Goal: Task Accomplishment & Management: Manage account settings

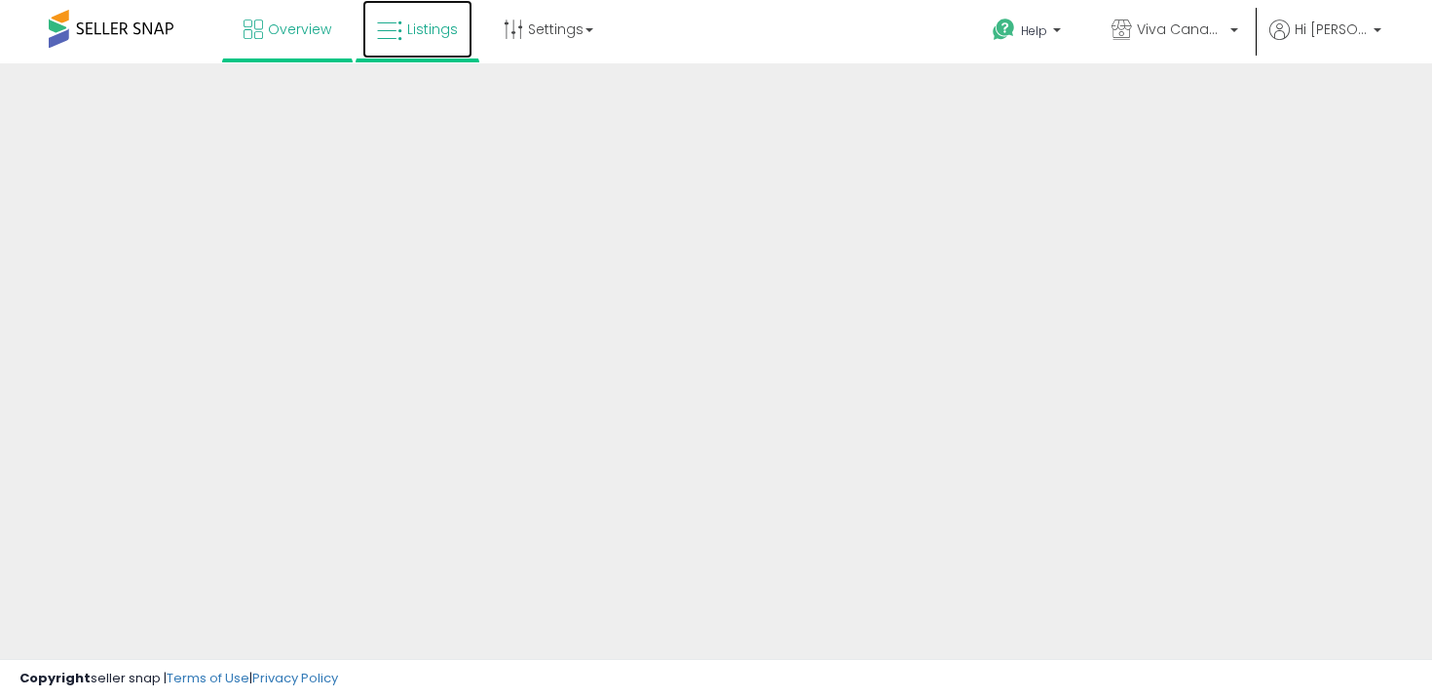
click at [409, 19] on link "Listings" at bounding box center [417, 29] width 110 height 58
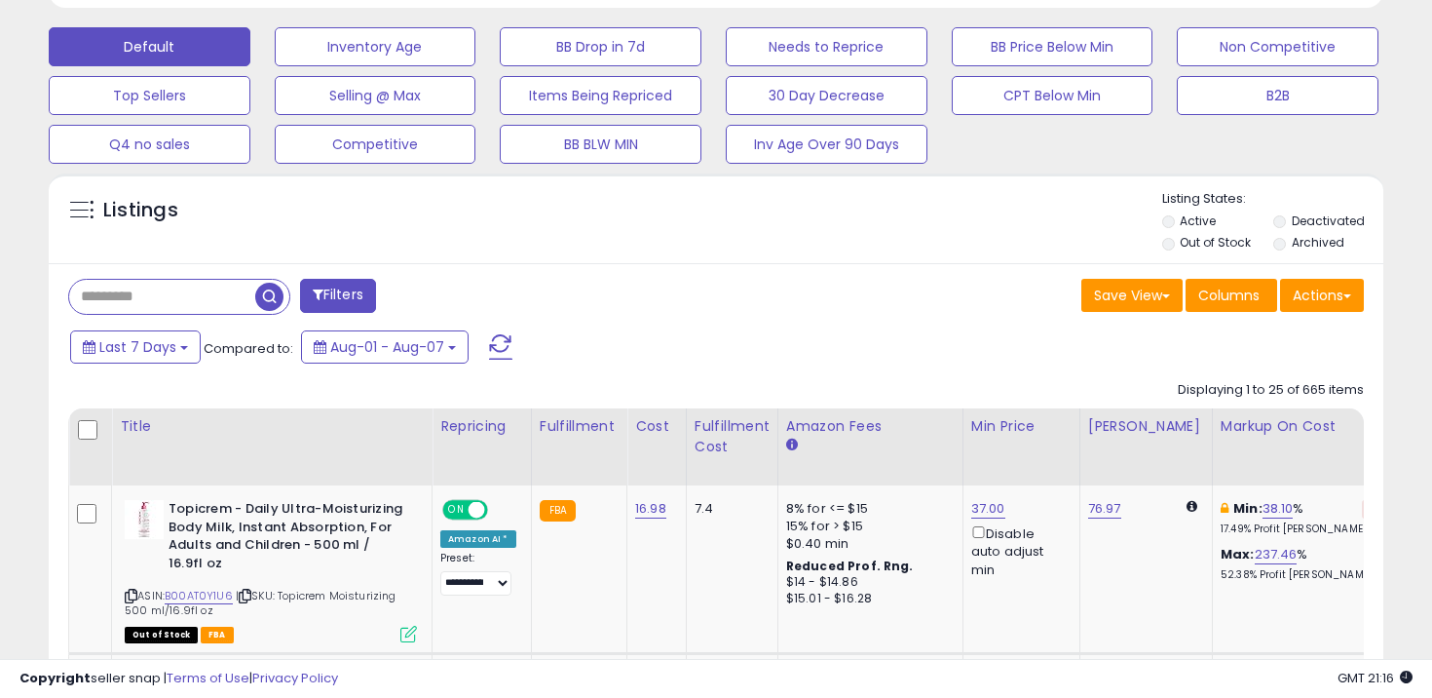
scroll to position [621, 0]
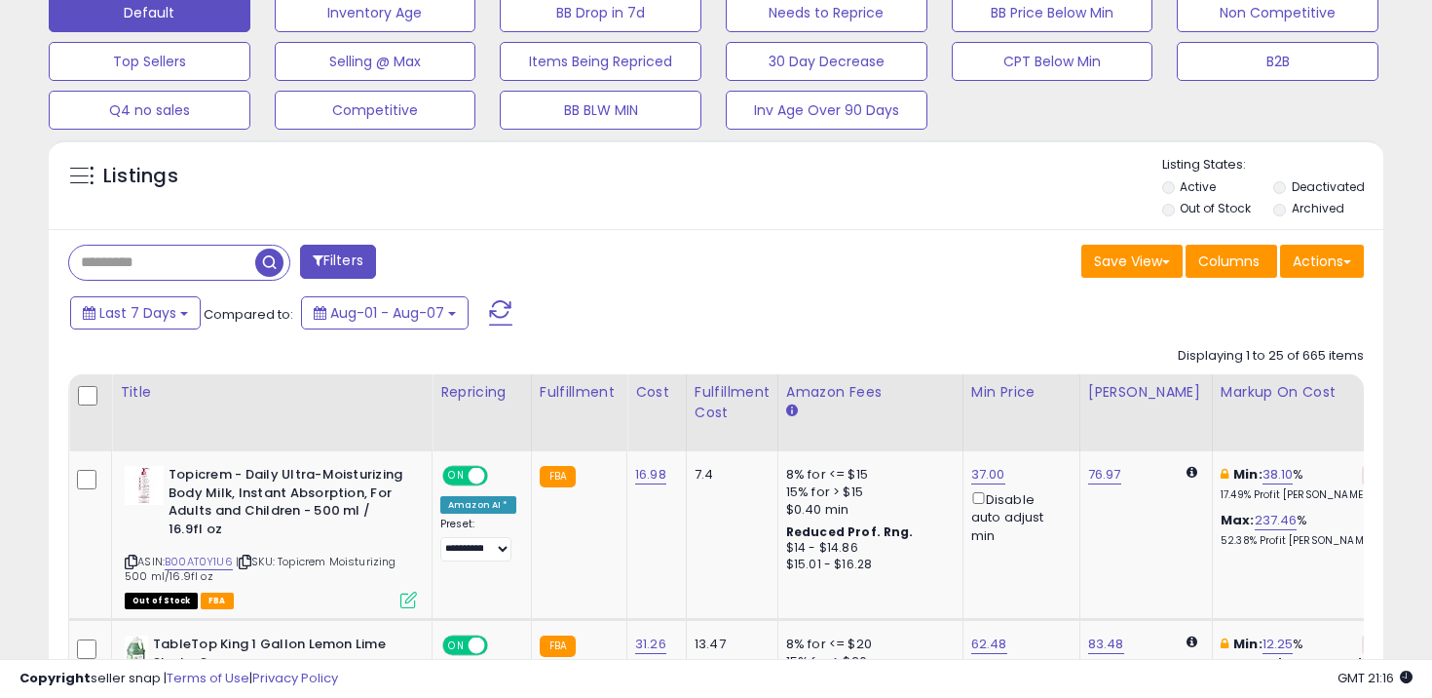
click at [1192, 203] on label "Out of Stock" at bounding box center [1215, 208] width 71 height 17
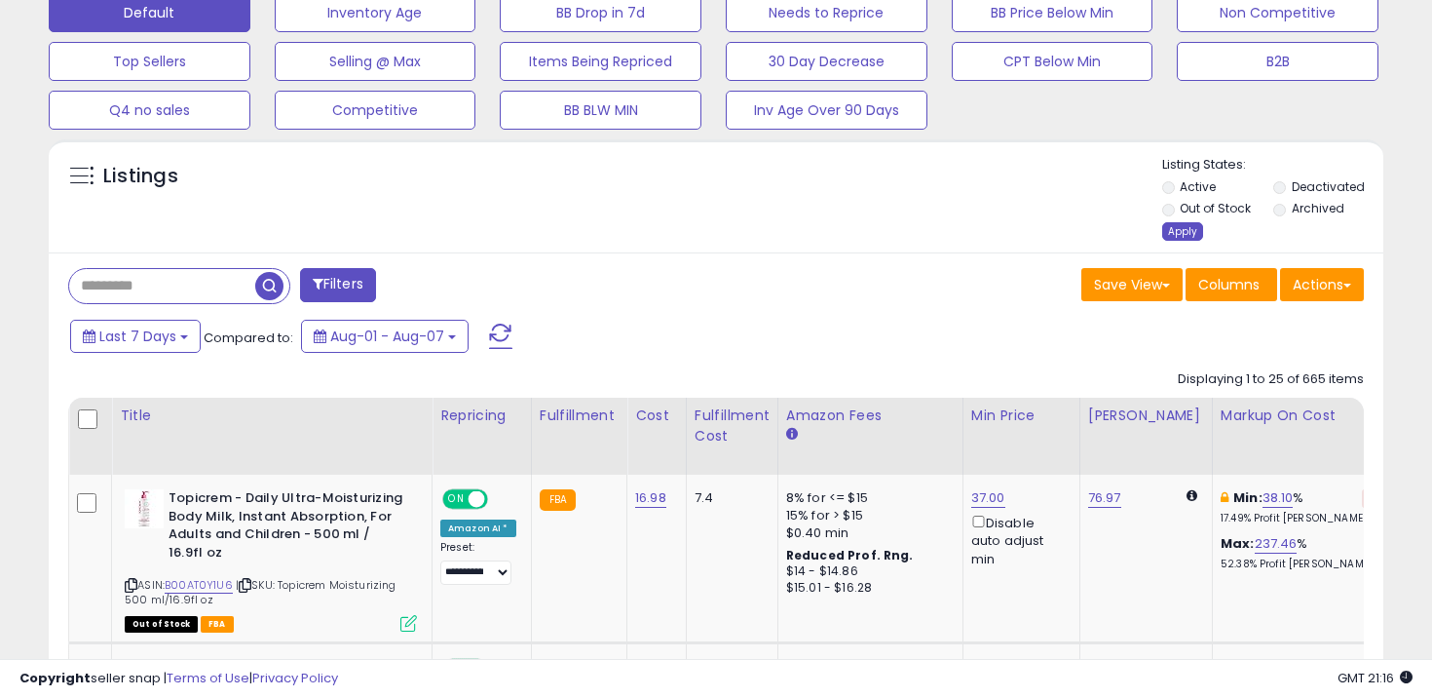
click at [1179, 227] on div "Apply" at bounding box center [1182, 231] width 41 height 19
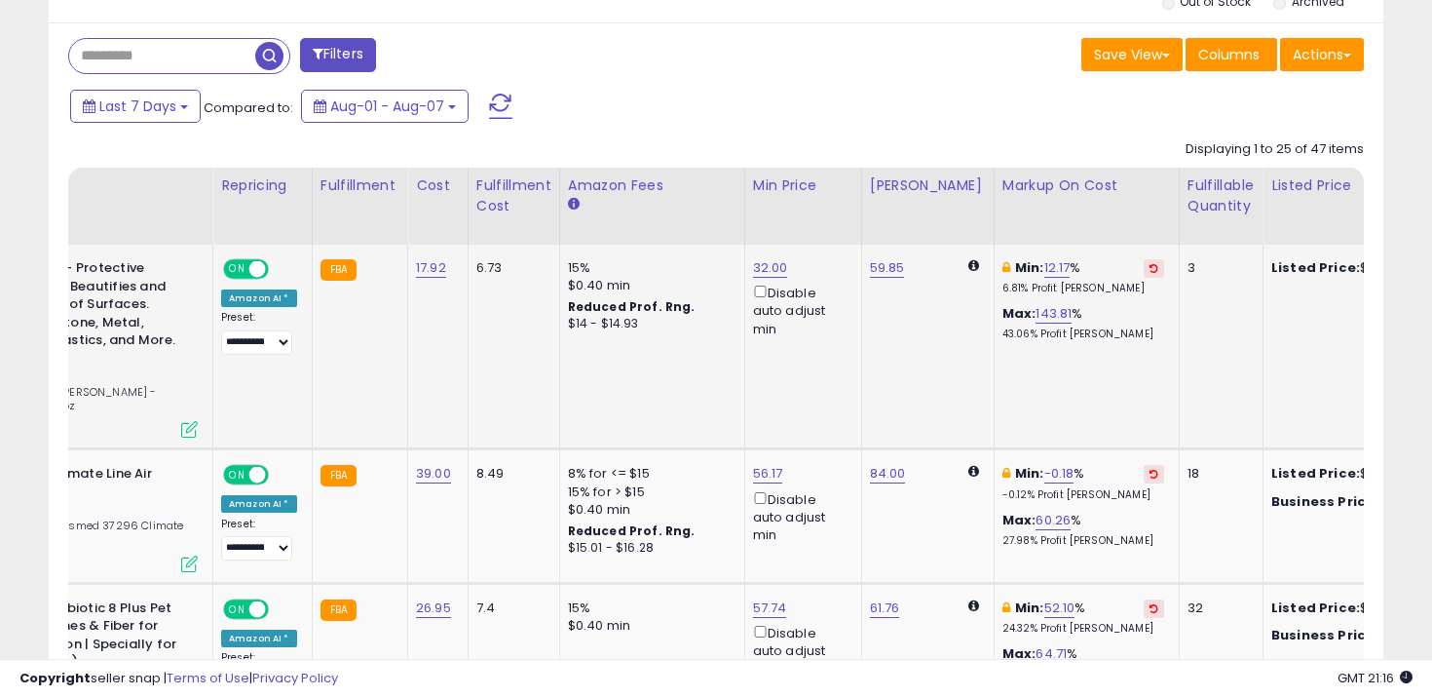
scroll to position [0, 0]
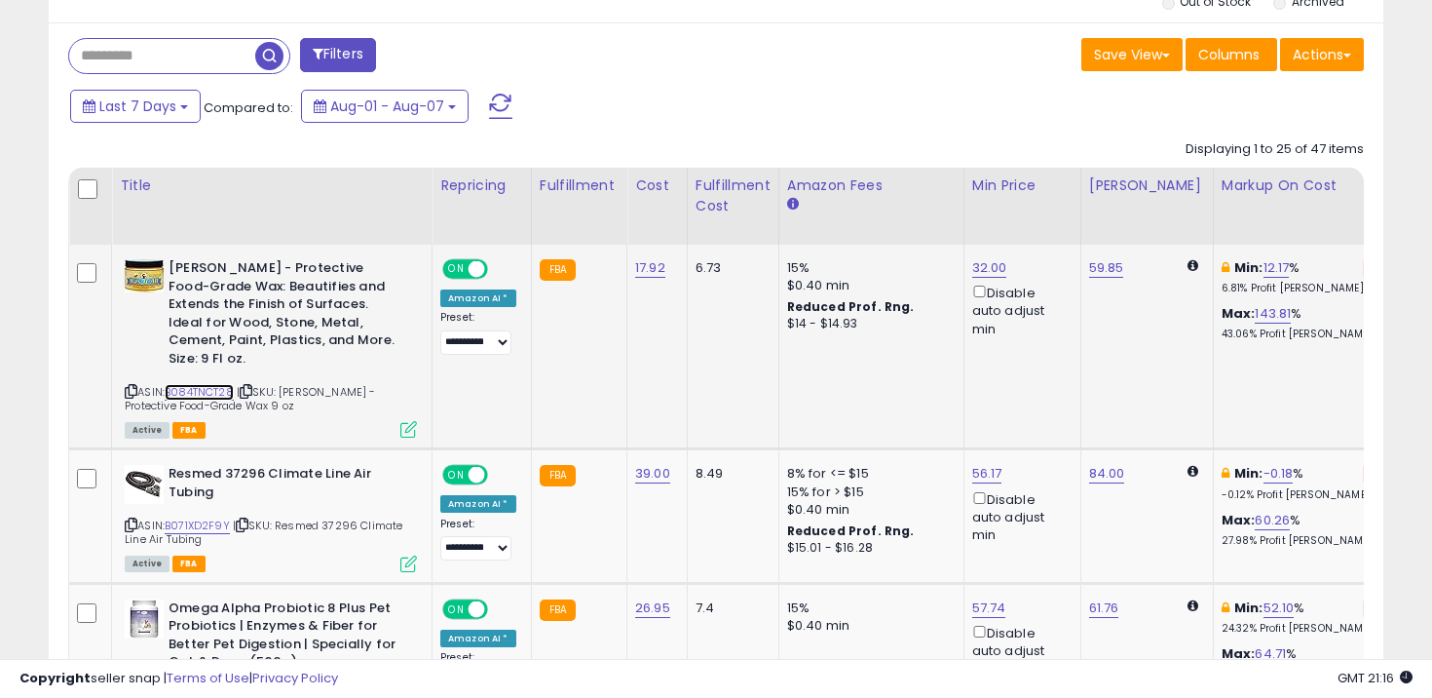
click at [203, 384] on link "B084TNCT28" at bounding box center [199, 392] width 69 height 17
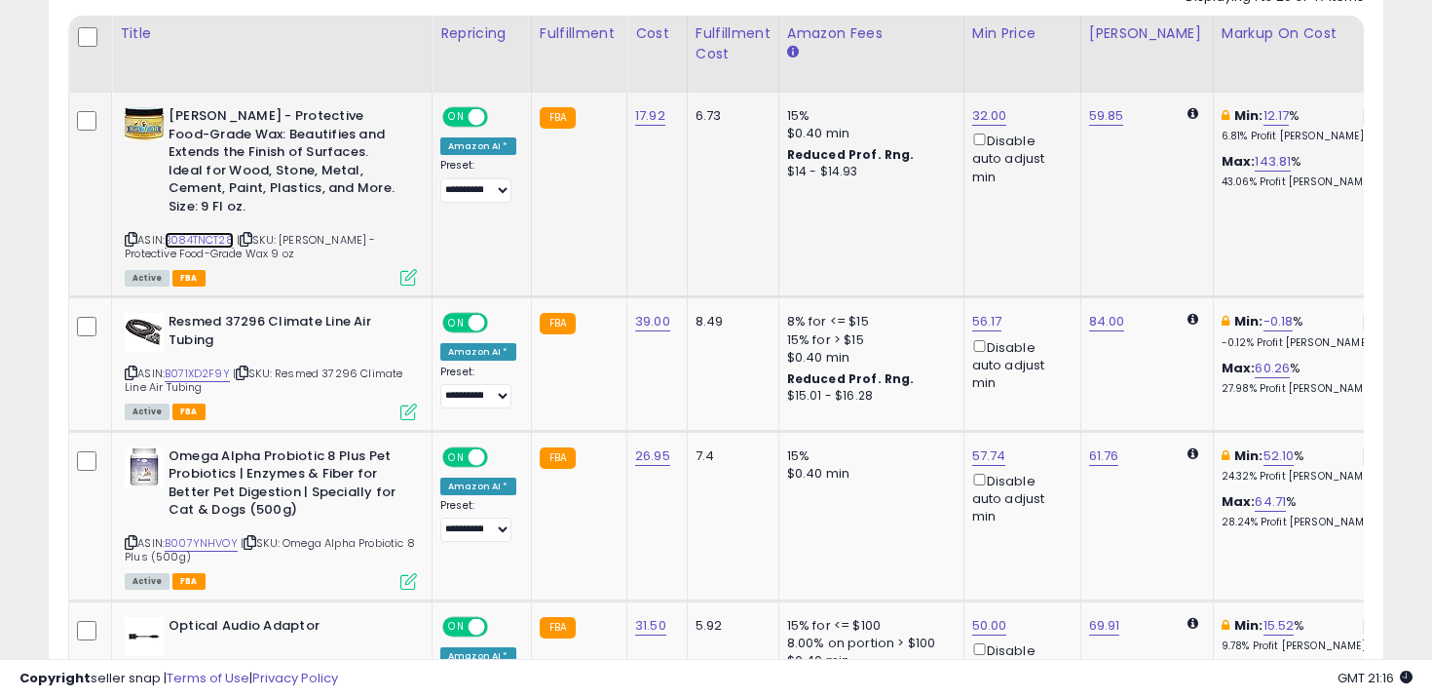
scroll to position [987, 0]
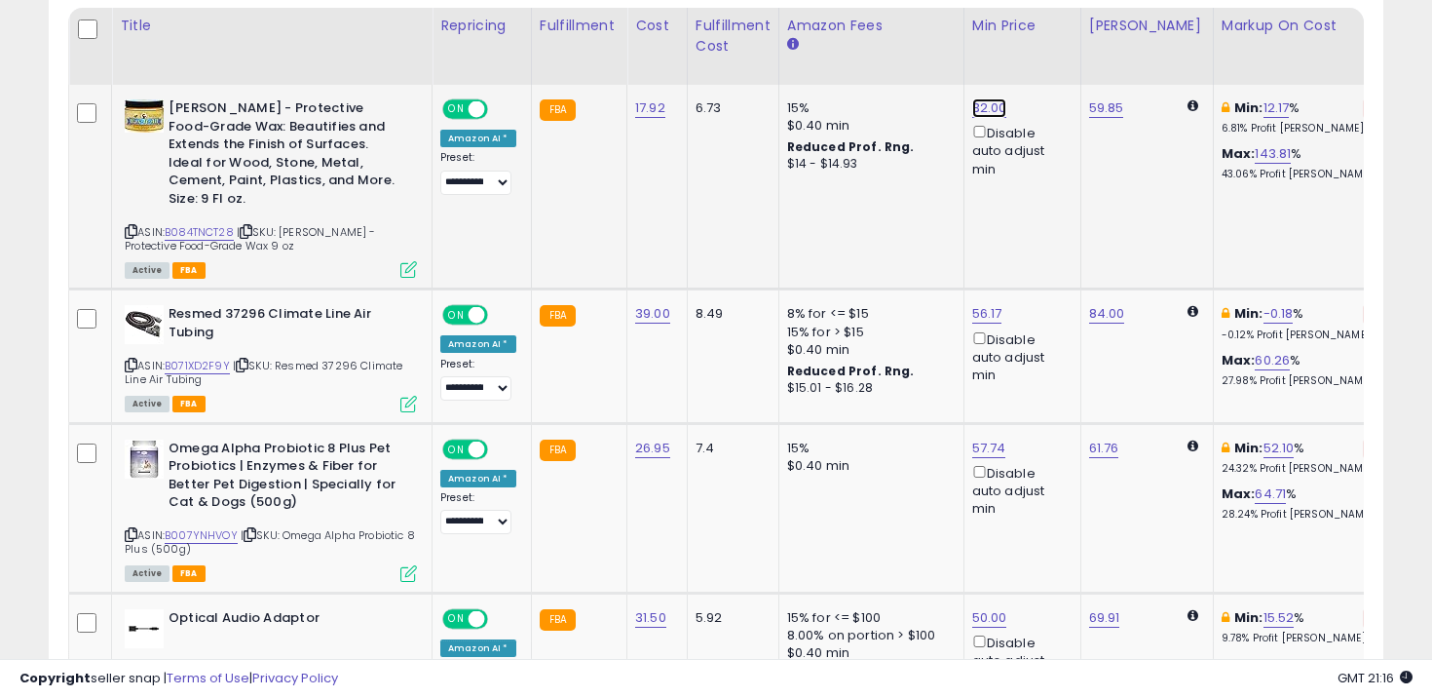
click at [978, 111] on link "32.00" at bounding box center [989, 107] width 35 height 19
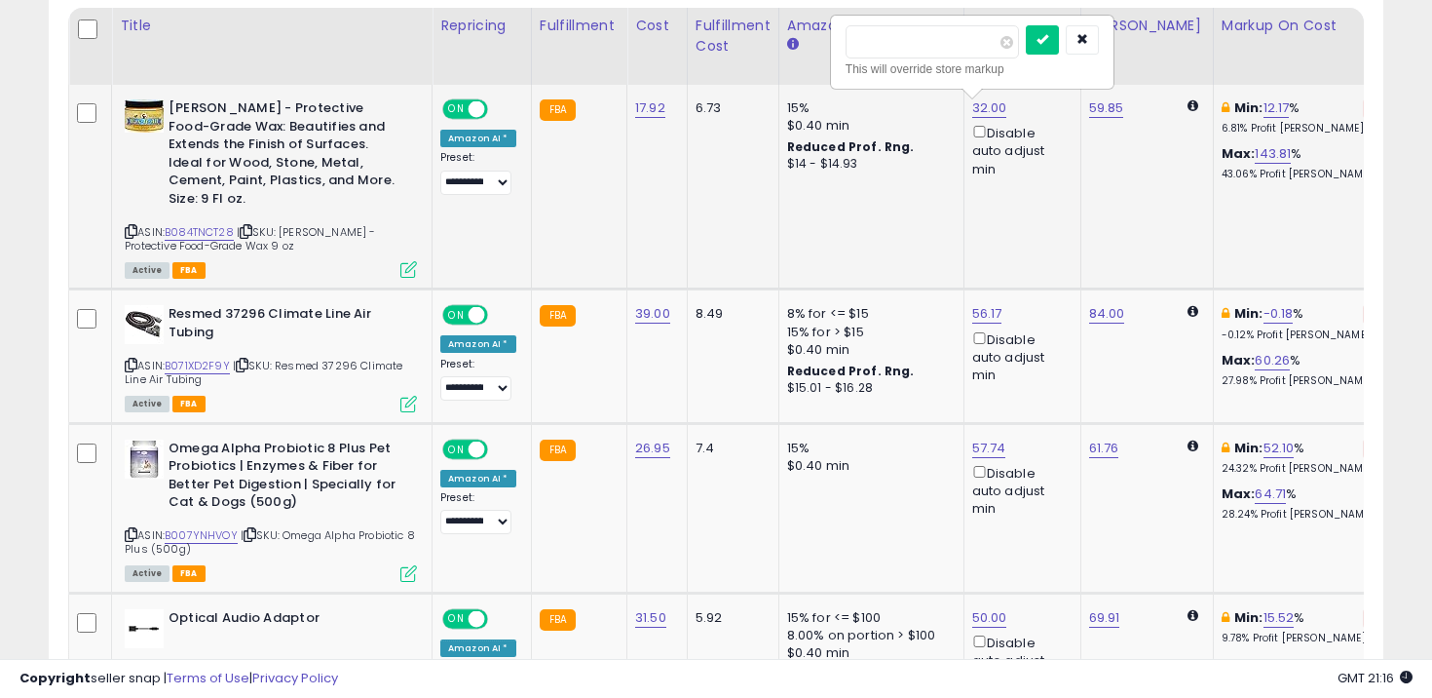
type input "*"
type input "*****"
click at [1053, 32] on button "submit" at bounding box center [1042, 39] width 33 height 29
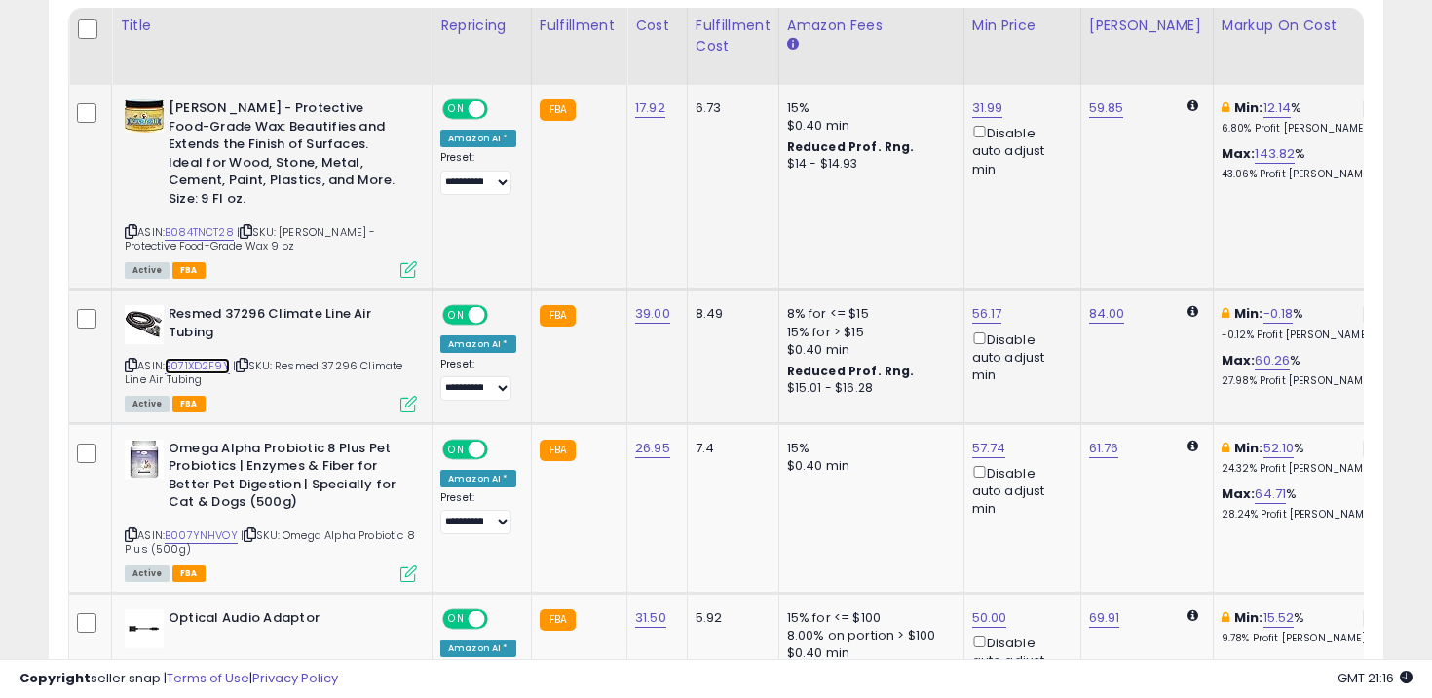
click at [203, 358] on link "B071XD2F9Y" at bounding box center [197, 366] width 65 height 17
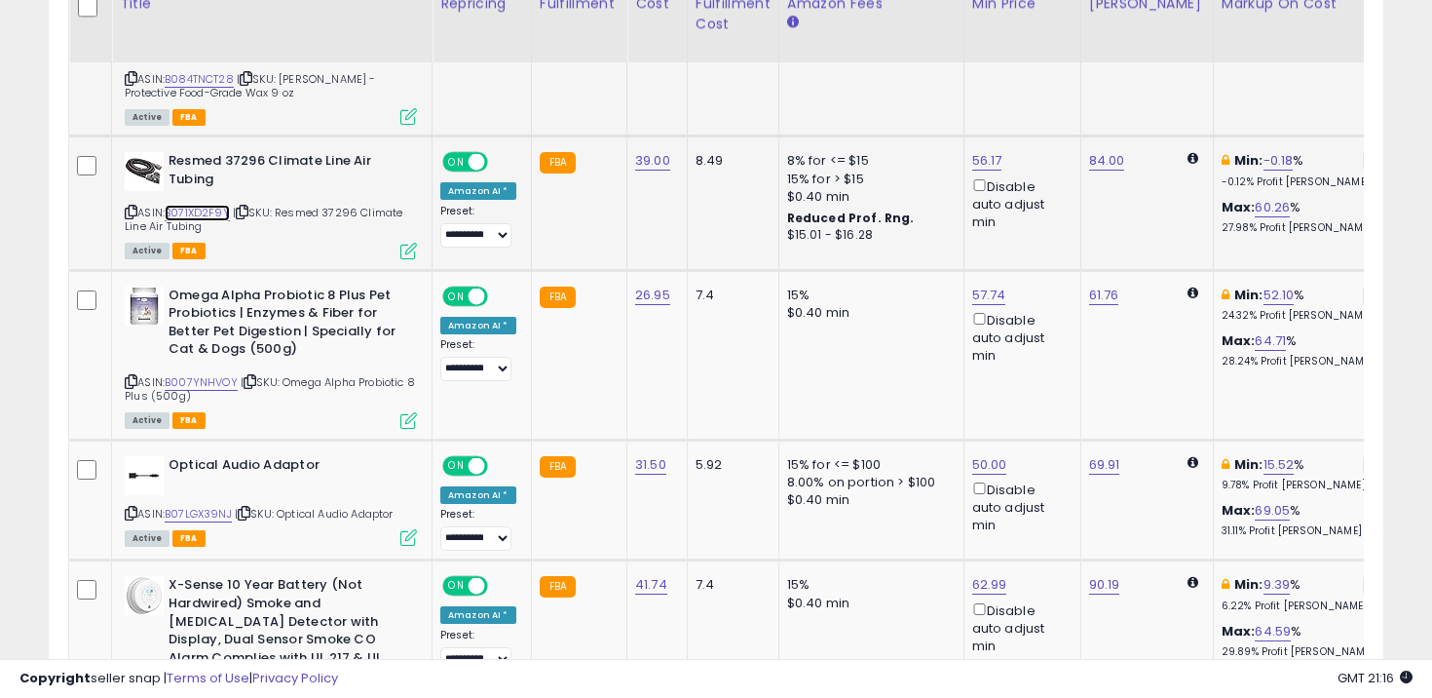
scroll to position [1143, 0]
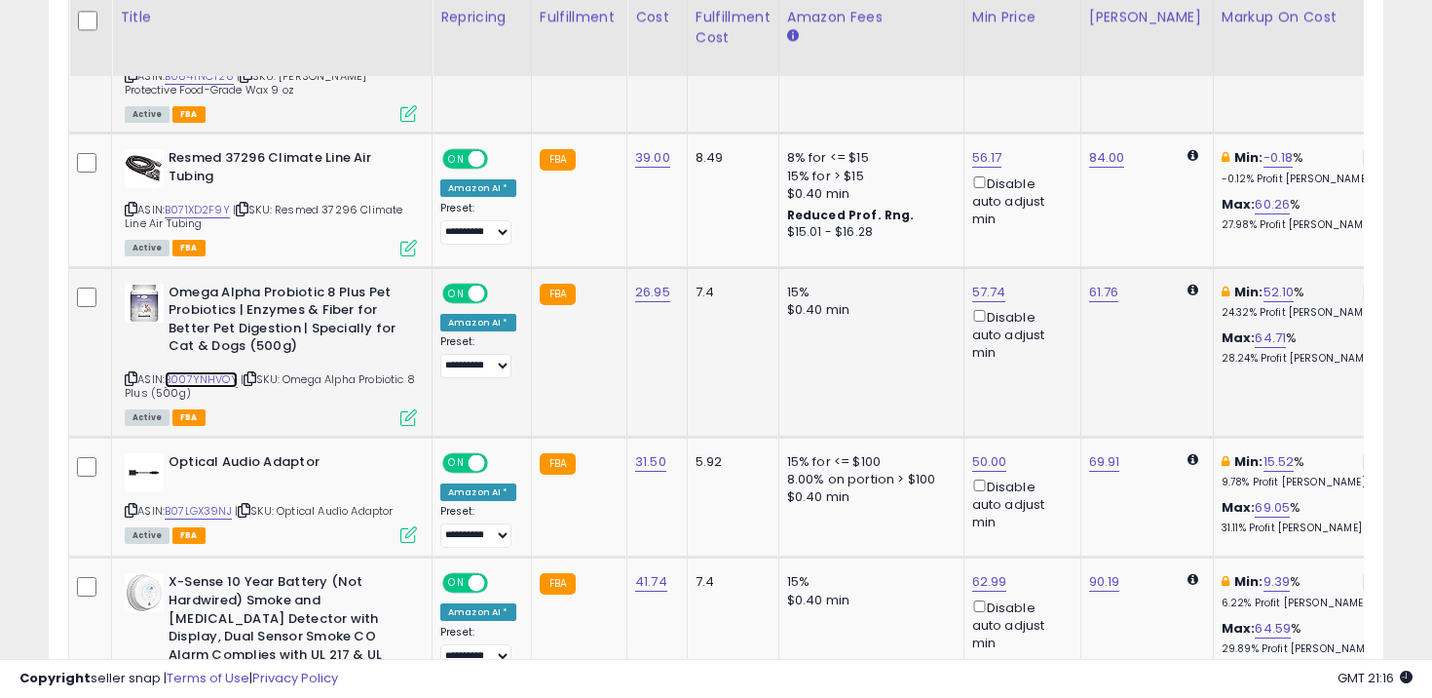
click at [198, 371] on link "B007YNHVOY" at bounding box center [201, 379] width 73 height 17
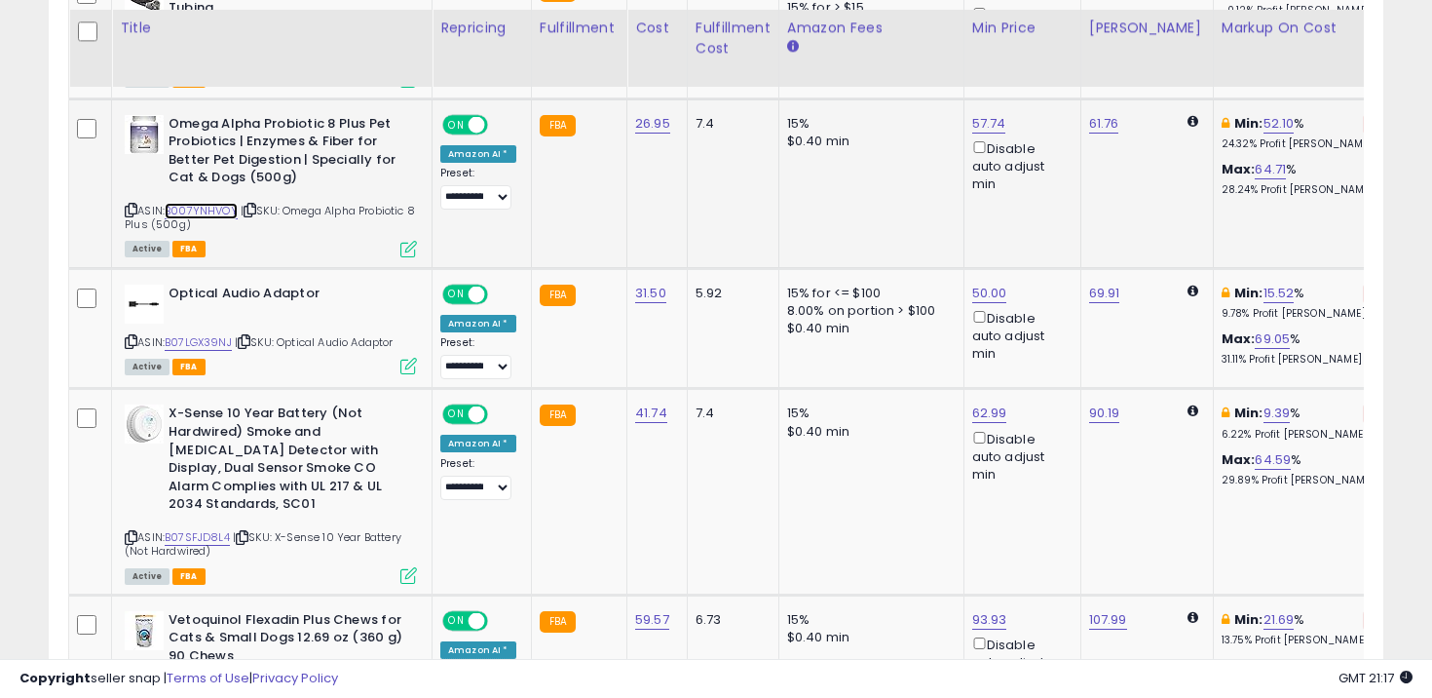
scroll to position [1323, 0]
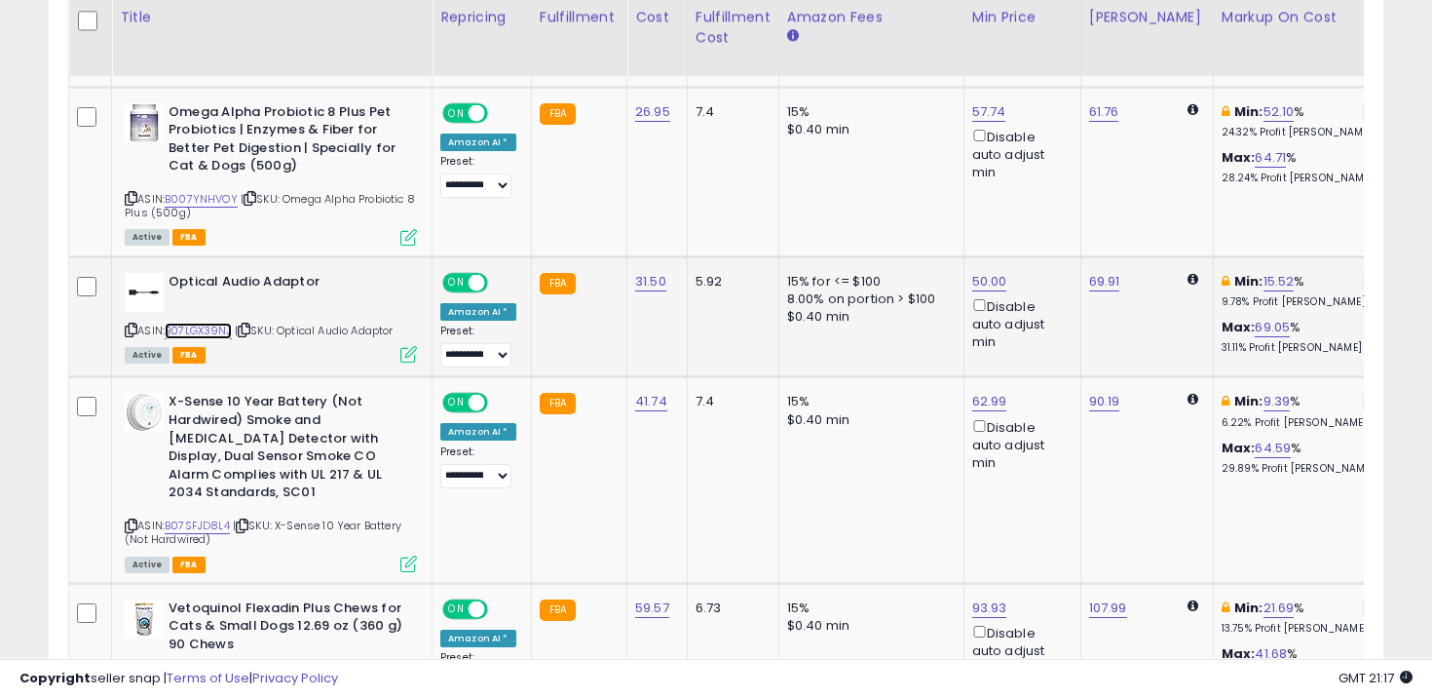
click at [212, 322] on link "B07LGX39NJ" at bounding box center [198, 330] width 67 height 17
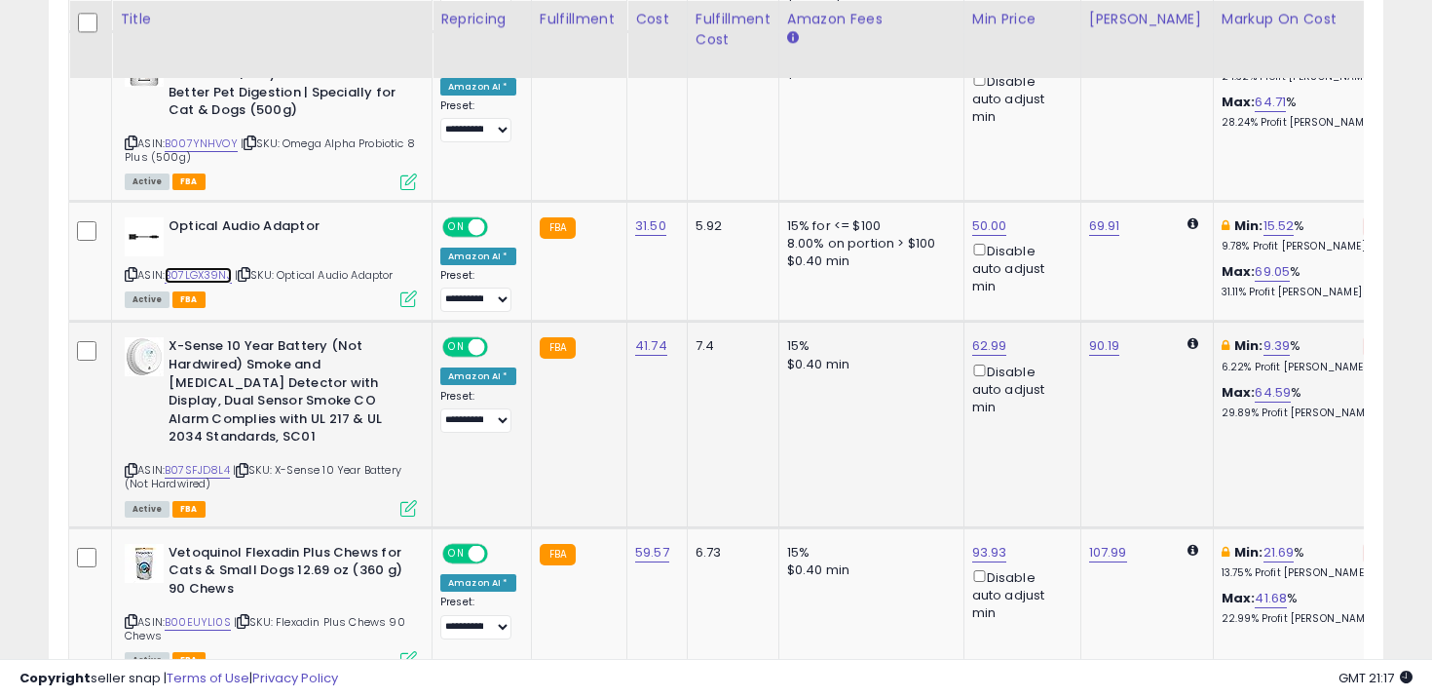
scroll to position [1380, 0]
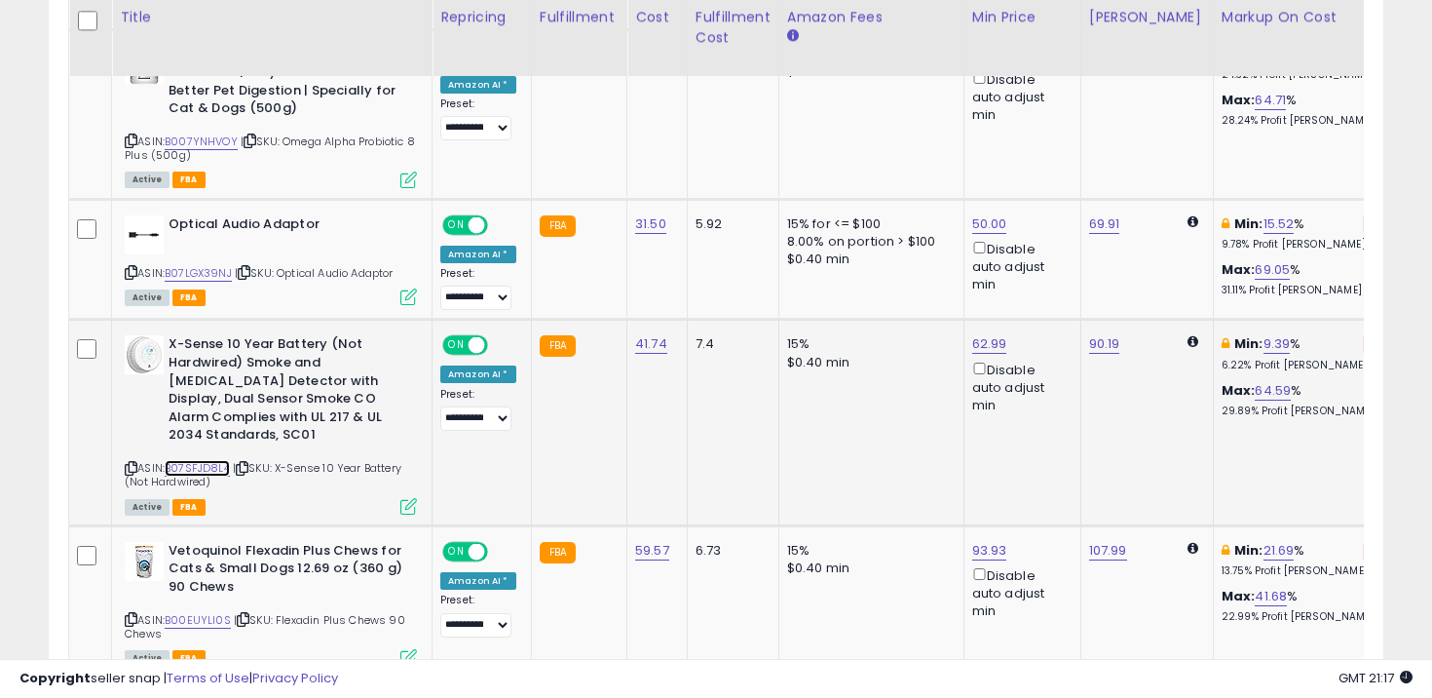
click at [221, 460] on link "B07SFJD8L4" at bounding box center [197, 468] width 65 height 17
click at [954, 268] on input "*****" at bounding box center [932, 260] width 173 height 33
type input "*****"
click at [1038, 249] on div "*****" at bounding box center [972, 261] width 253 height 34
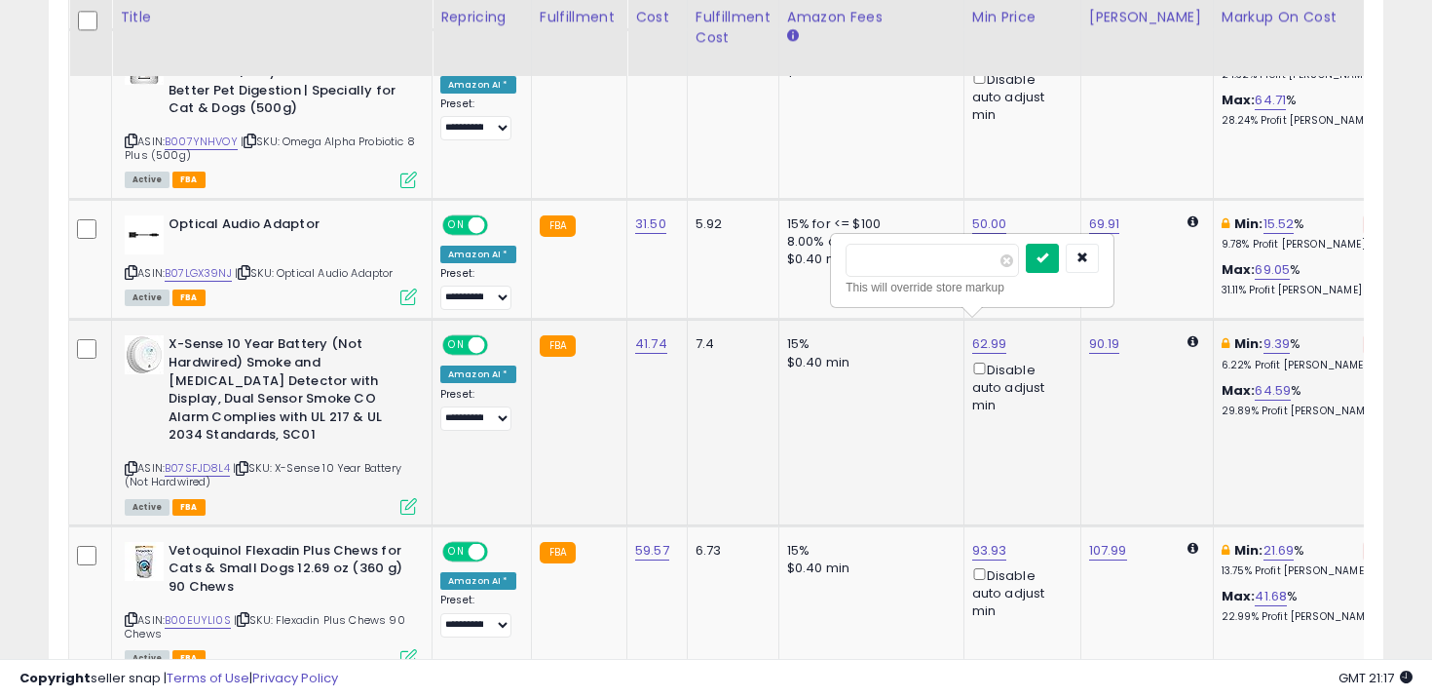
click at [1047, 256] on button "submit" at bounding box center [1042, 258] width 33 height 29
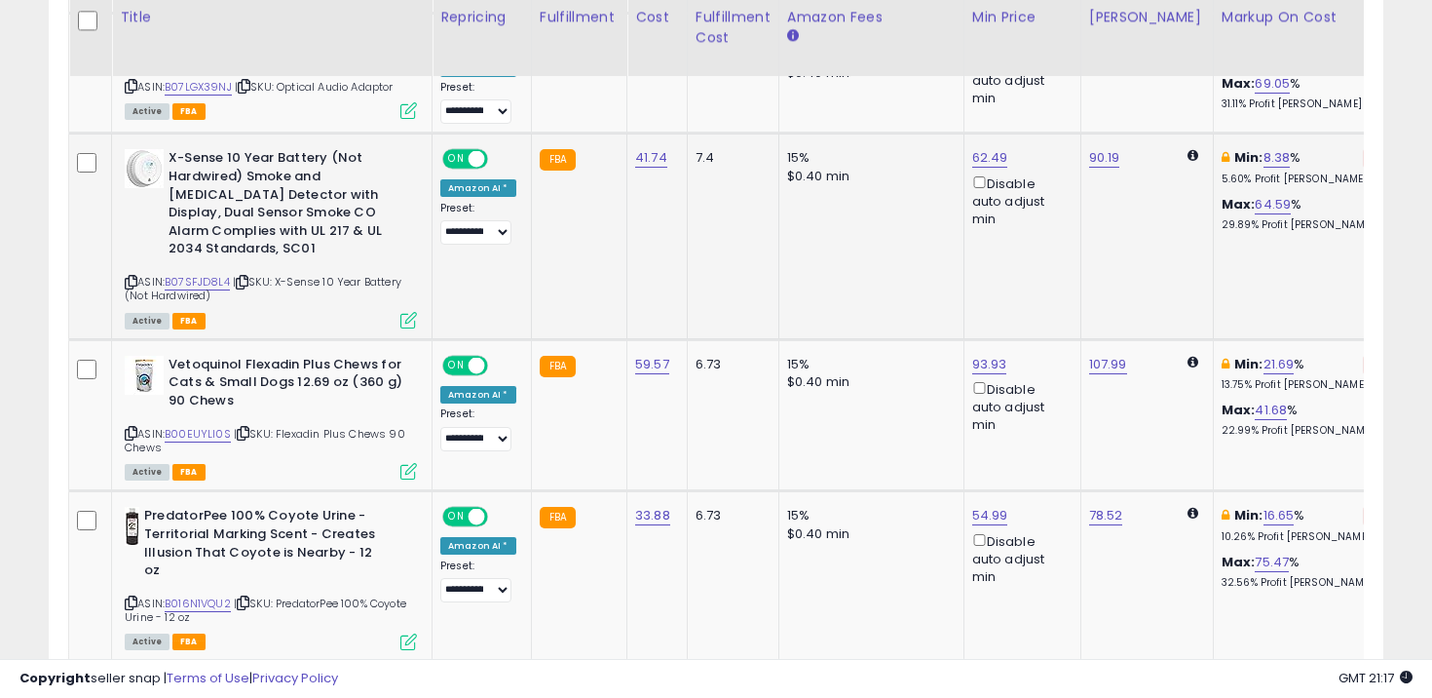
scroll to position [1570, 0]
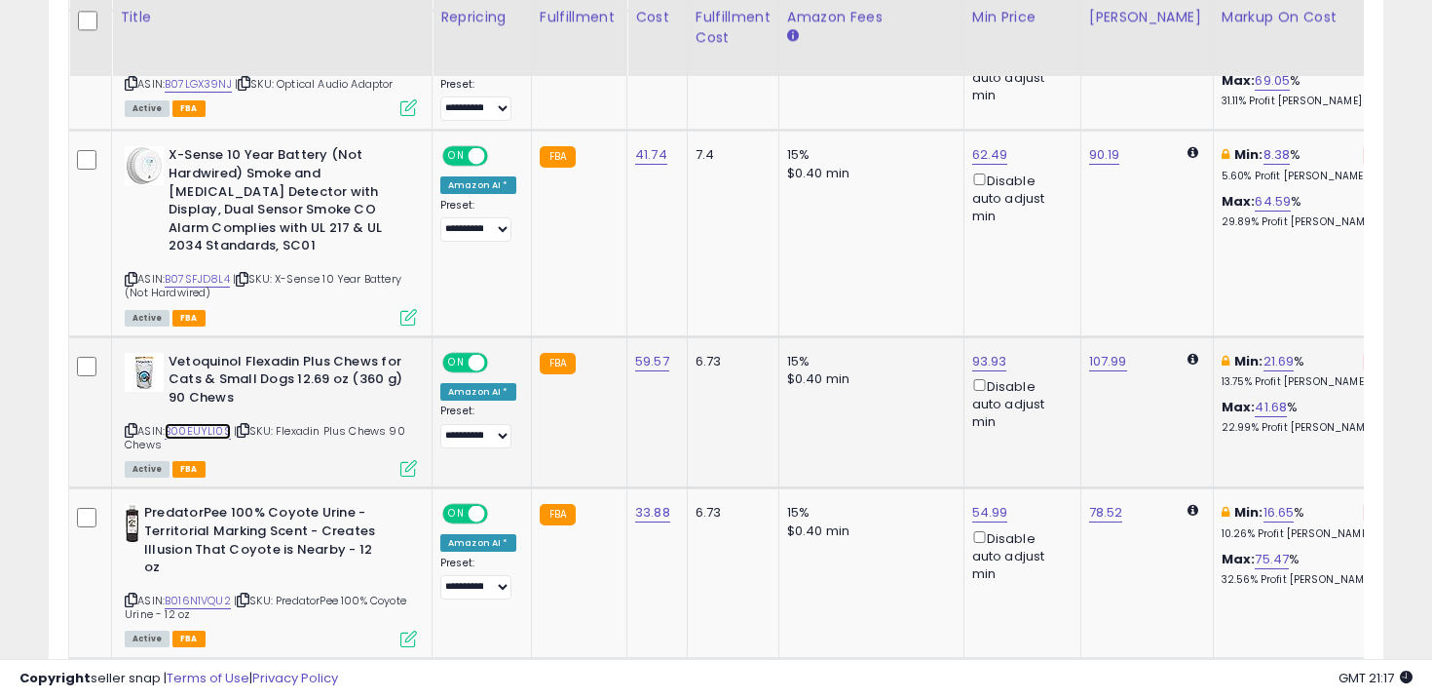
click at [202, 423] on link "B00EUYLI0S" at bounding box center [198, 431] width 66 height 17
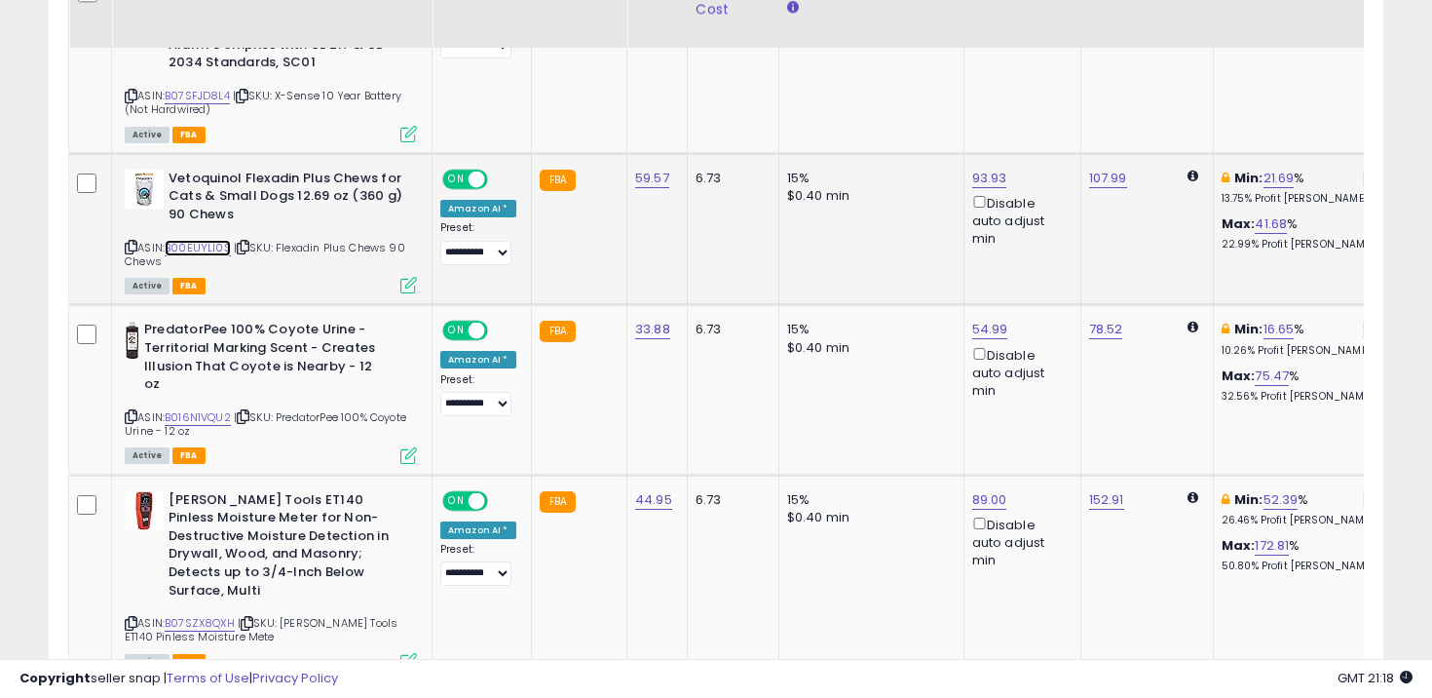
scroll to position [1765, 0]
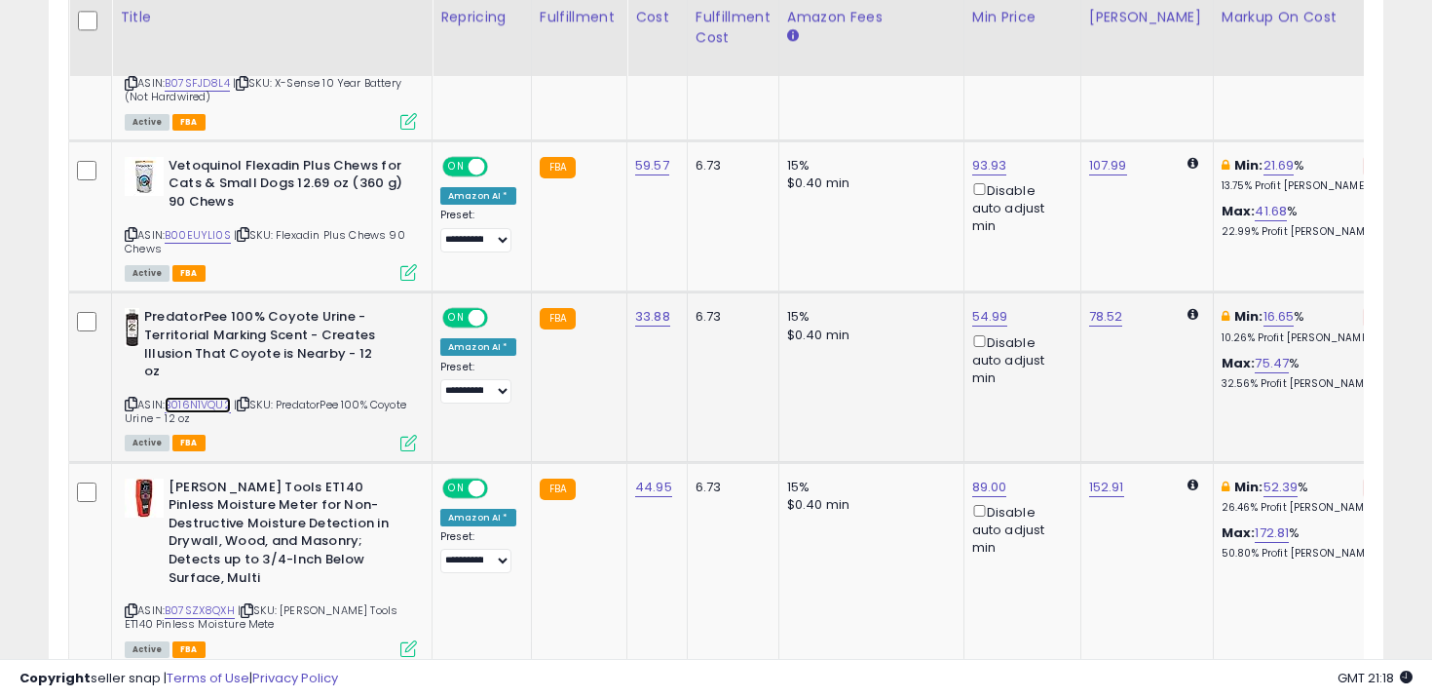
click at [207, 397] on link "B016N1VQU2" at bounding box center [198, 405] width 66 height 17
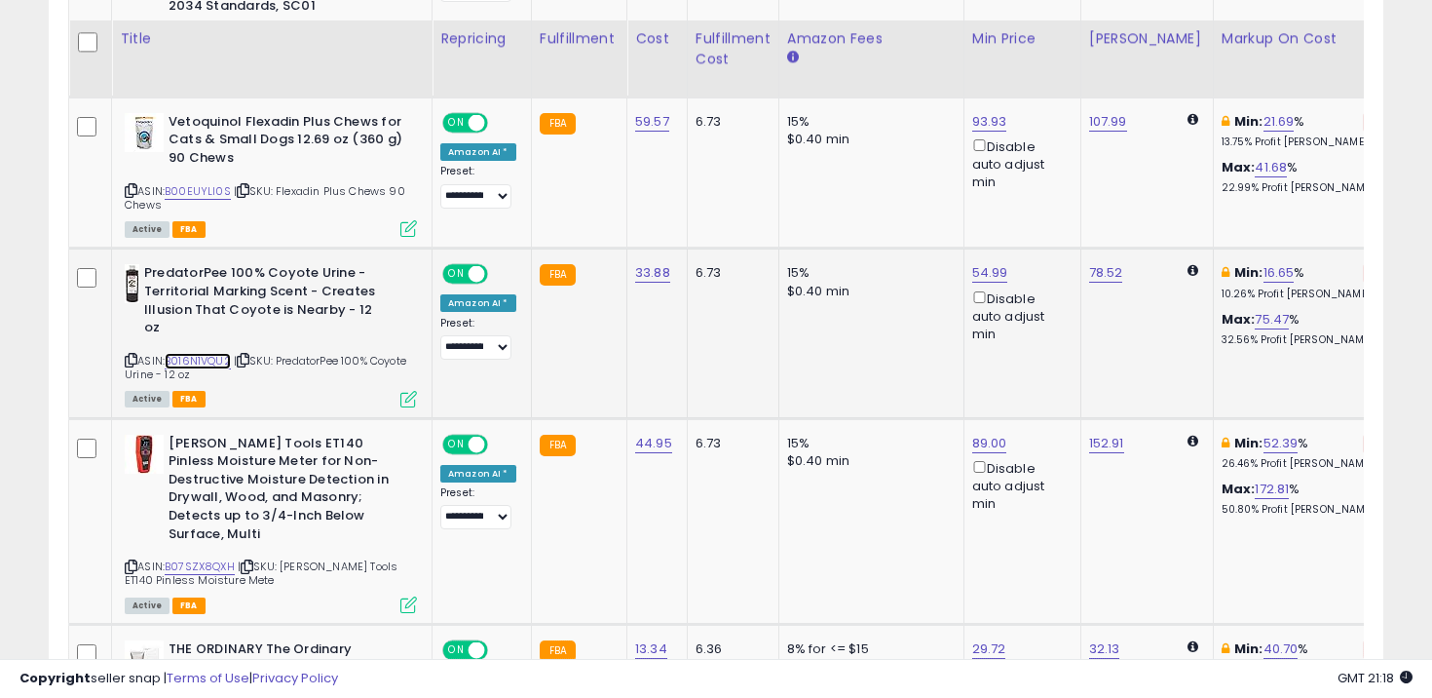
scroll to position [1831, 0]
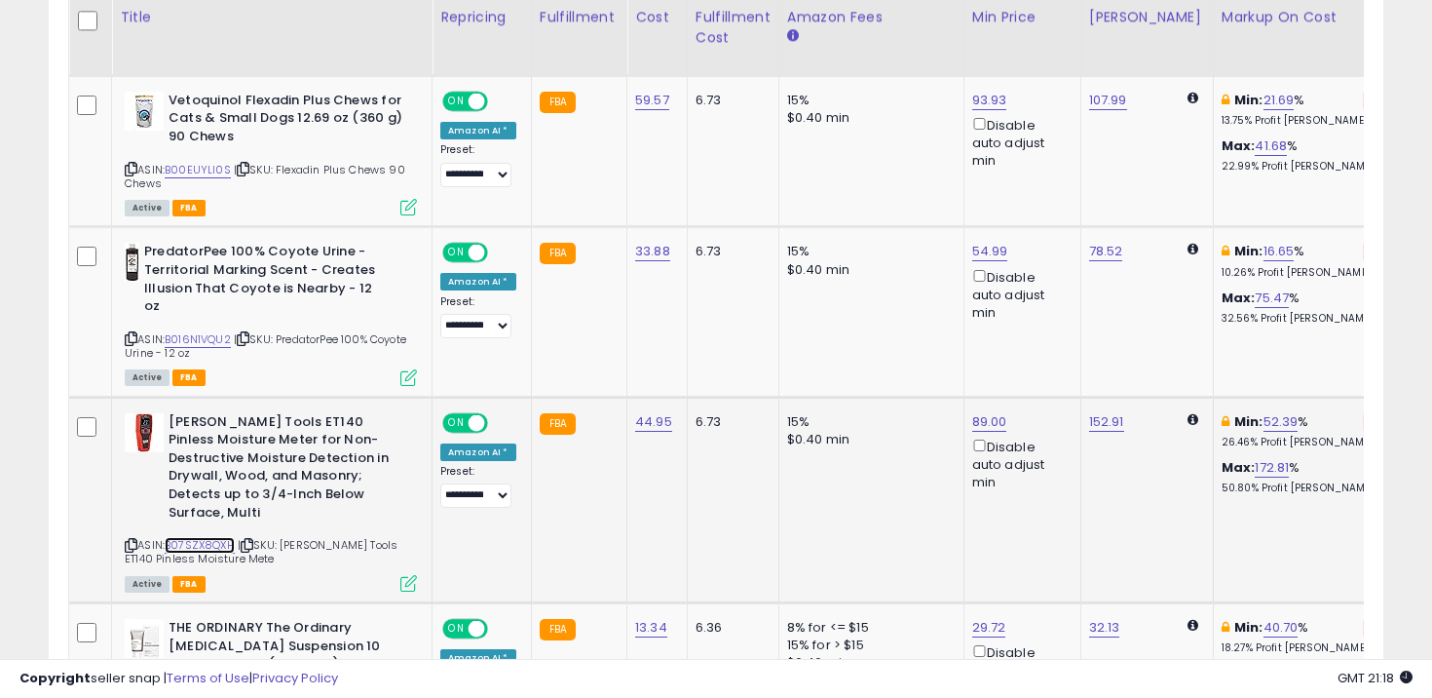
click at [210, 537] on link "B07SZX8QXH" at bounding box center [200, 545] width 70 height 17
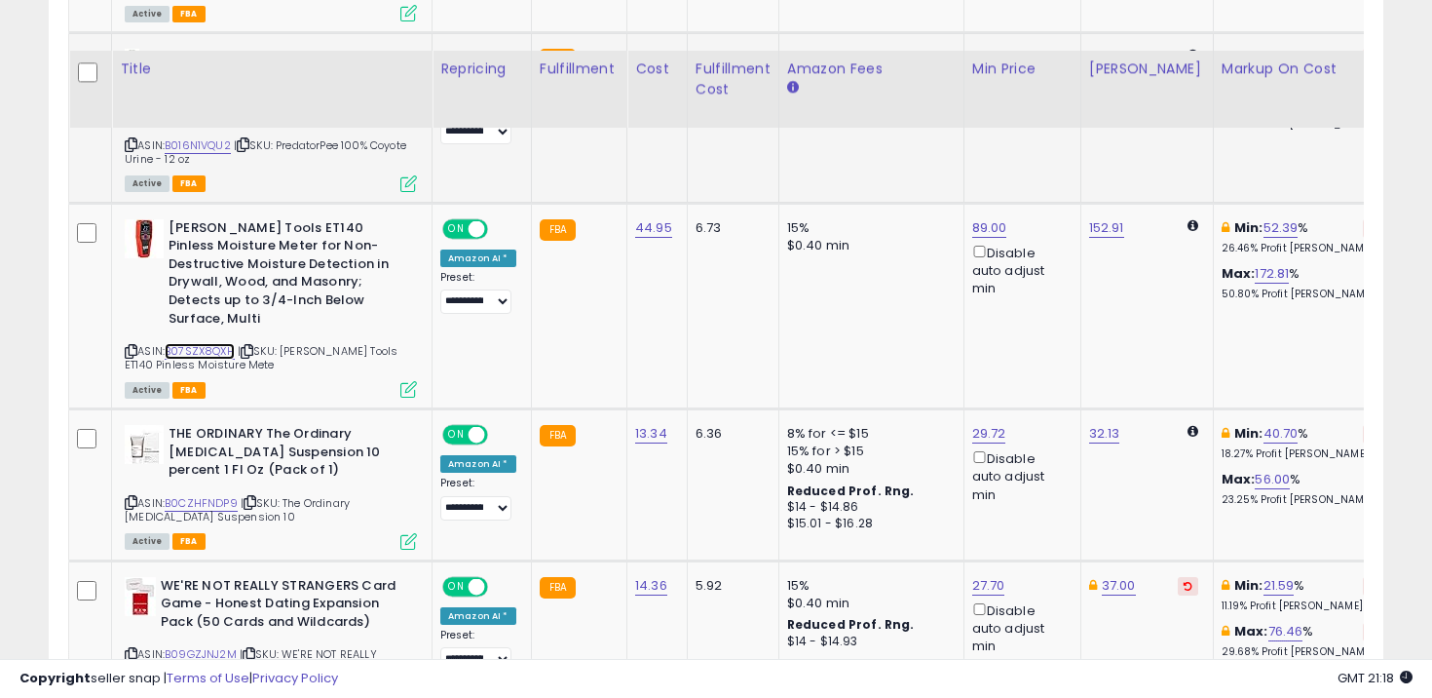
scroll to position [2076, 0]
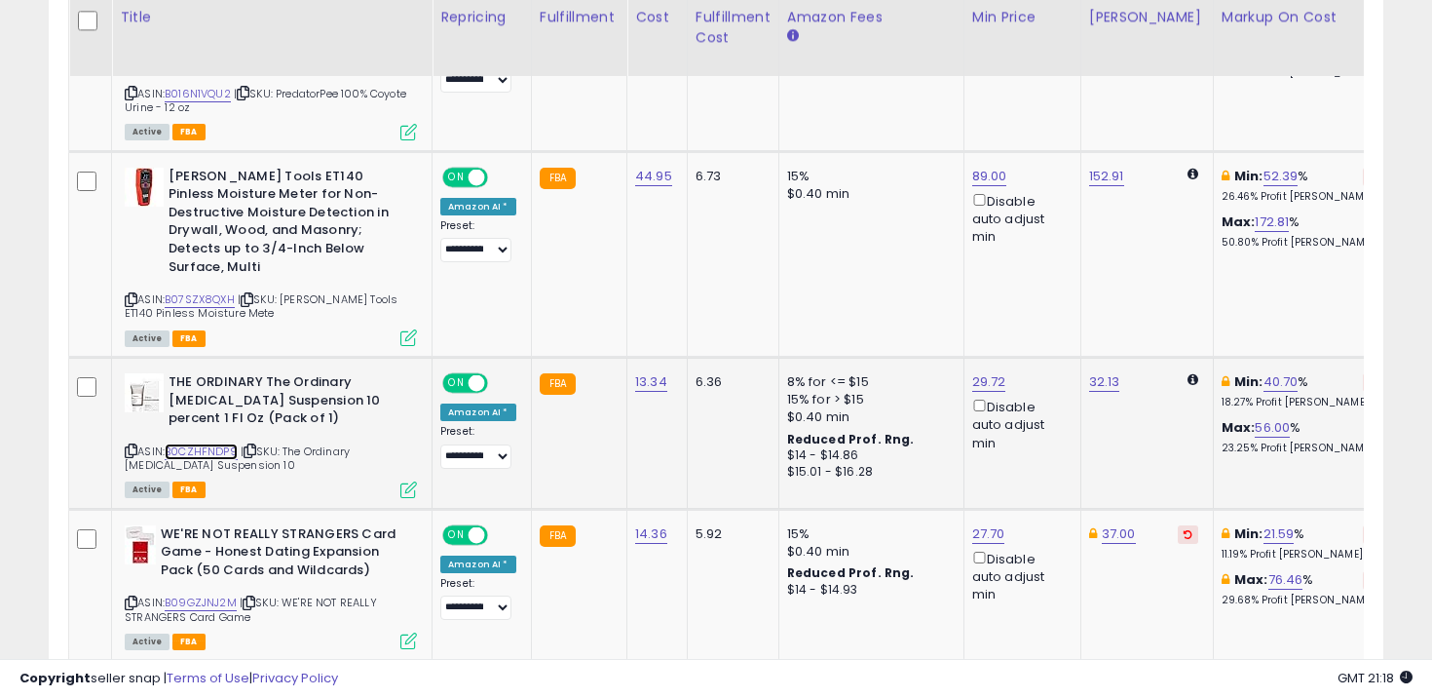
click at [219, 443] on link "B0CZHFNDP9" at bounding box center [201, 451] width 73 height 17
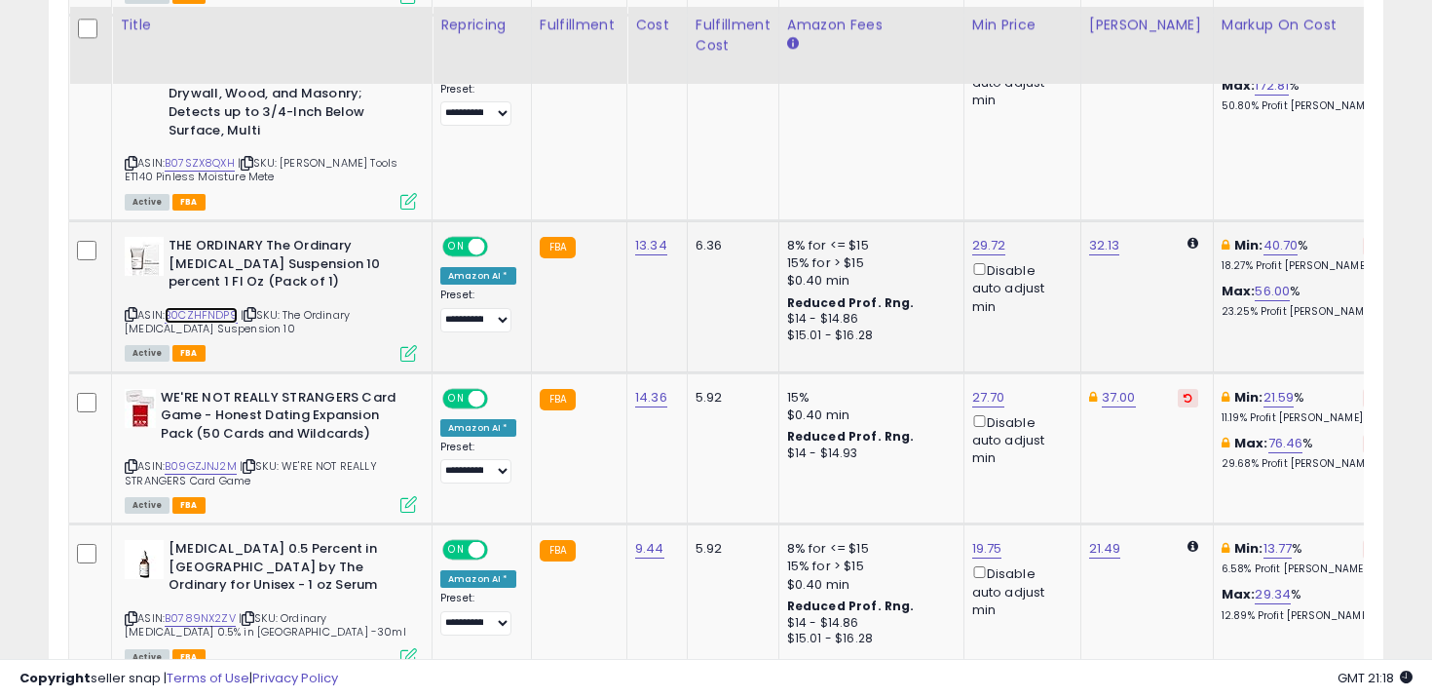
scroll to position [2220, 0]
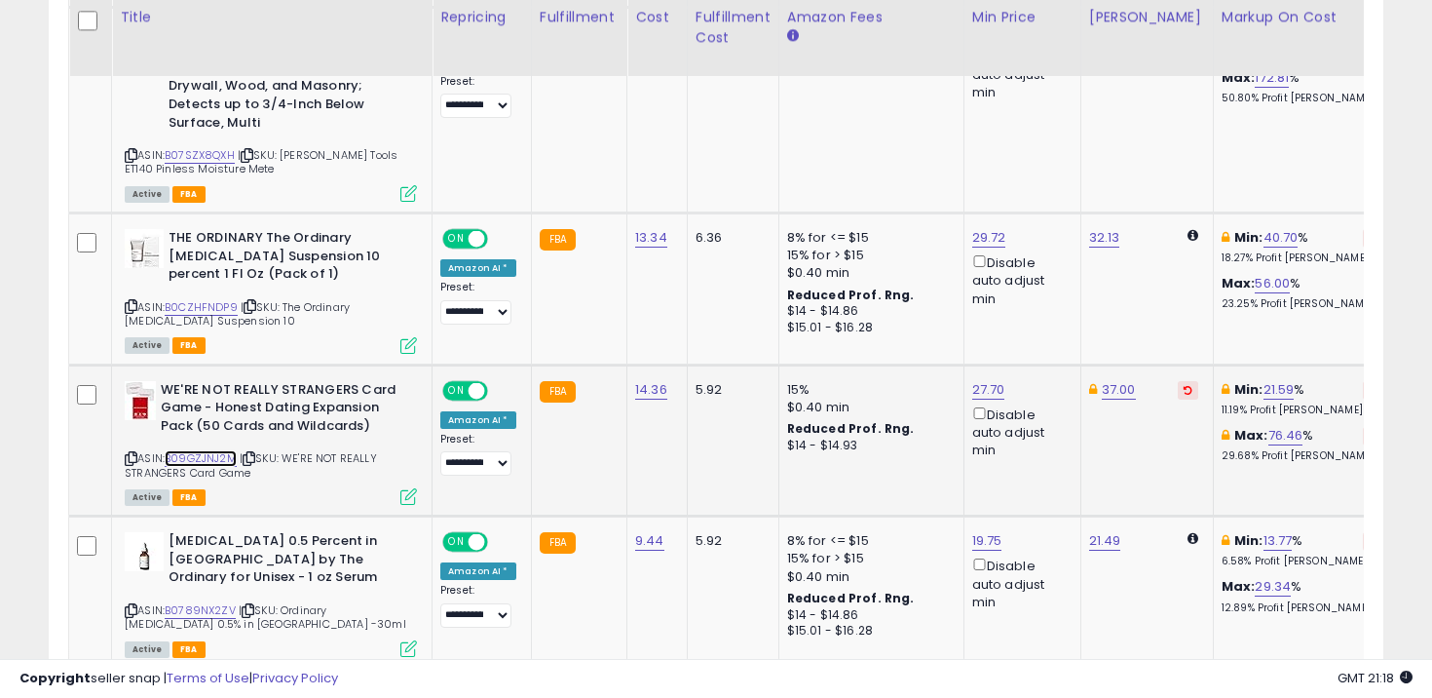
click at [225, 450] on link "B09GZJNJ2M" at bounding box center [201, 458] width 72 height 17
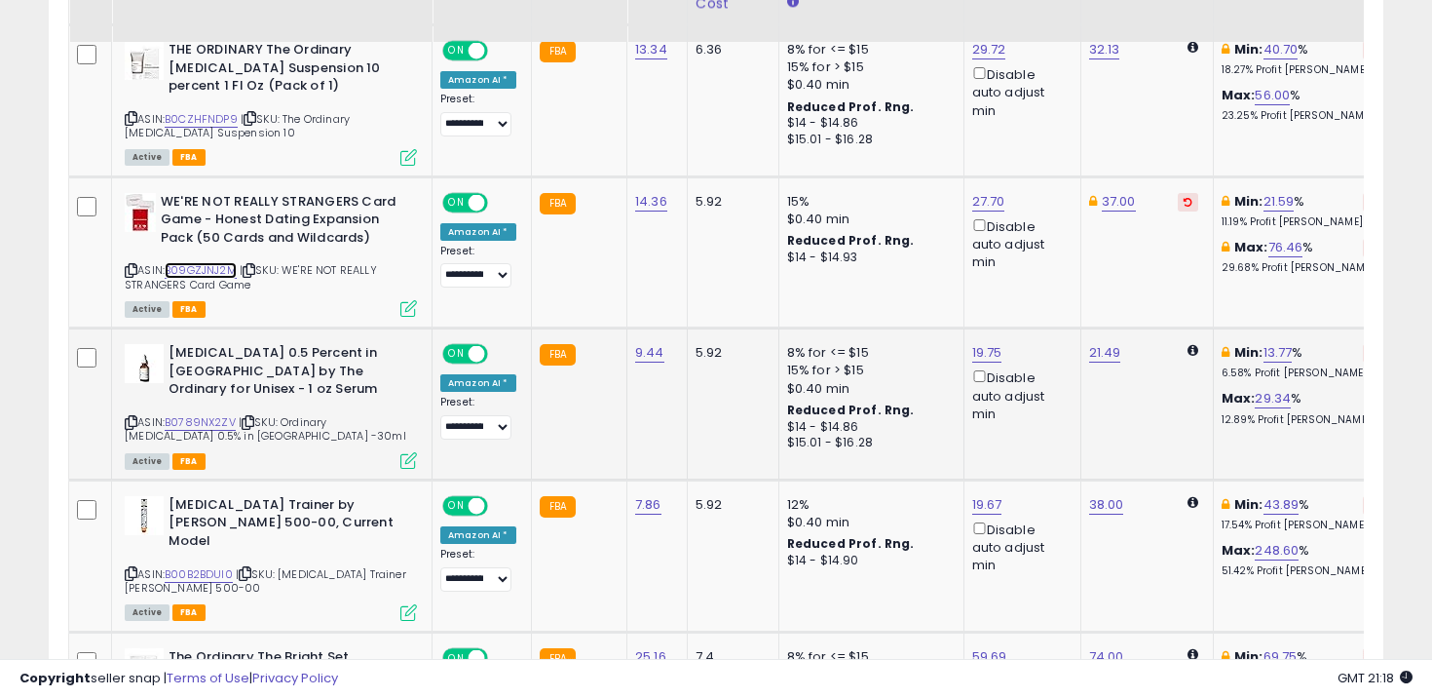
scroll to position [2429, 0]
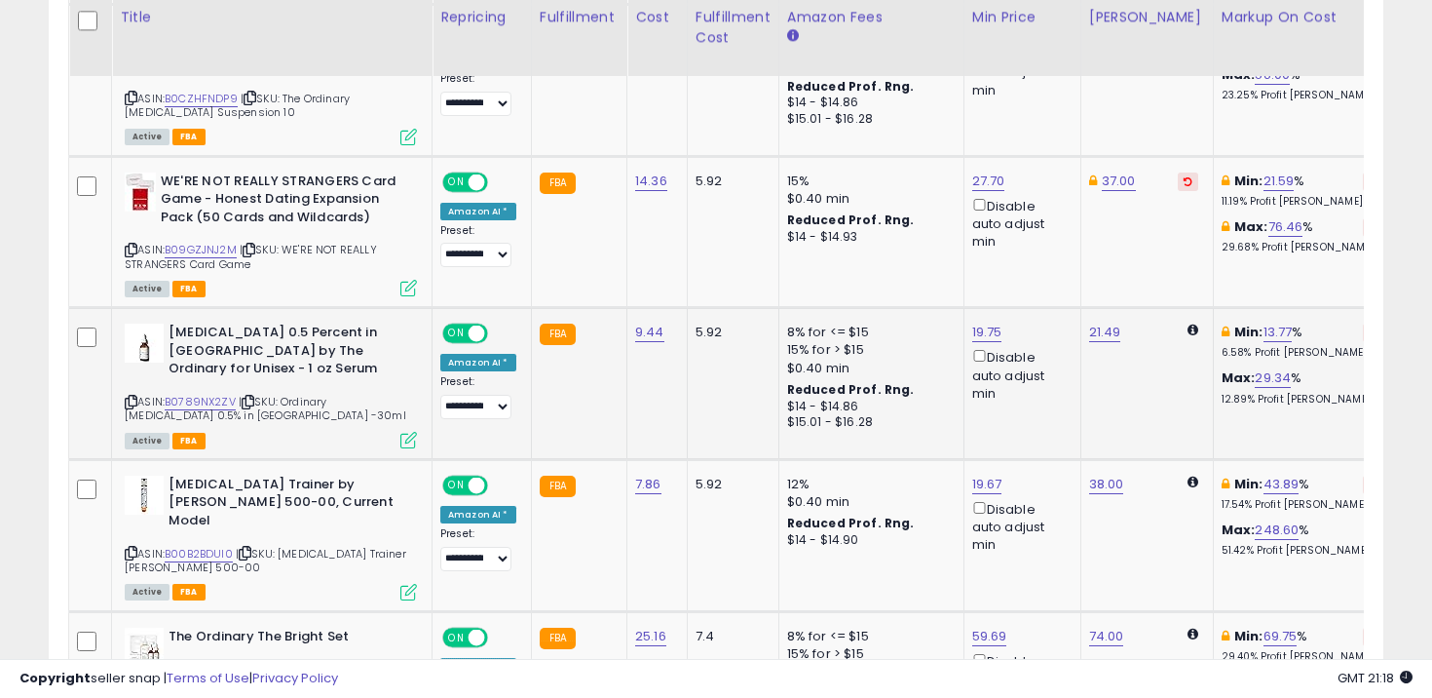
click at [209, 394] on span "| SKU: Ordinary [MEDICAL_DATA] 0.5% in Squalane -30ml" at bounding box center [266, 408] width 282 height 29
click at [205, 394] on link "B0789NX2ZV" at bounding box center [200, 402] width 71 height 17
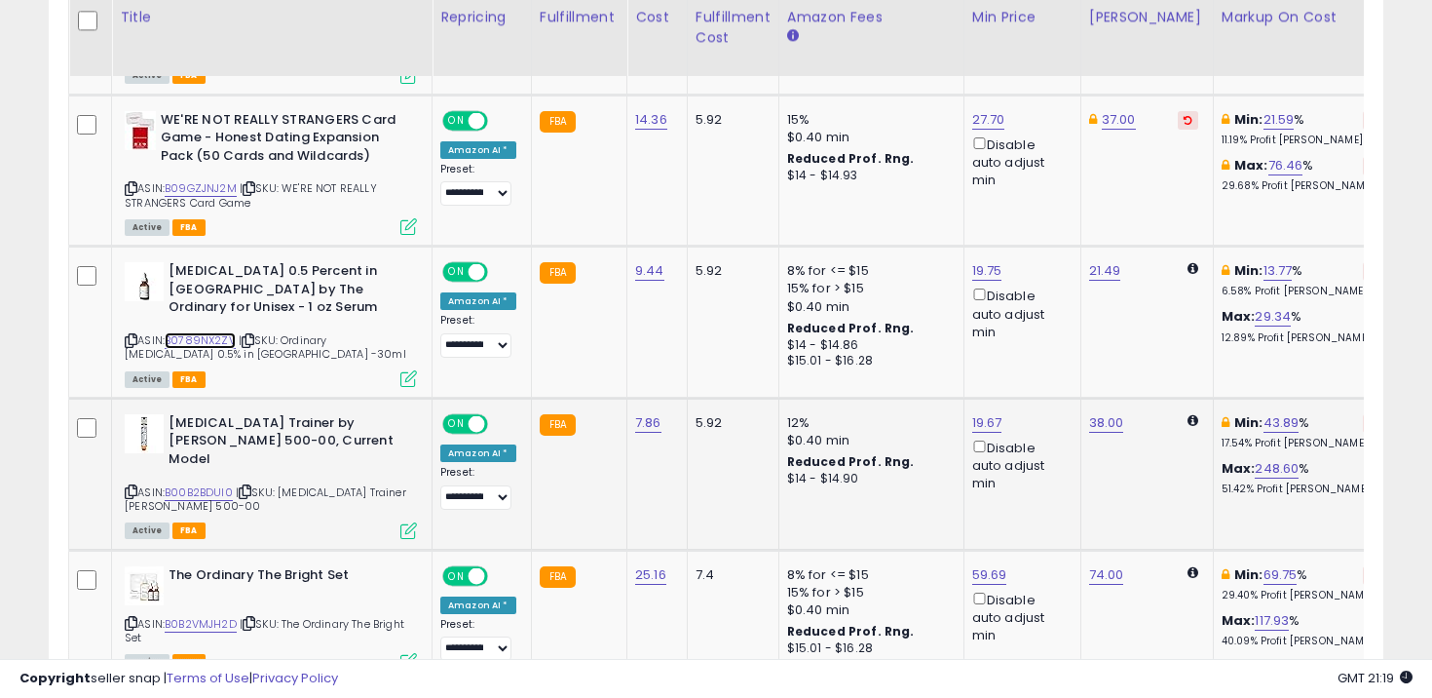
scroll to position [2491, 0]
click at [222, 483] on link "B00B2BDUI0" at bounding box center [199, 491] width 68 height 17
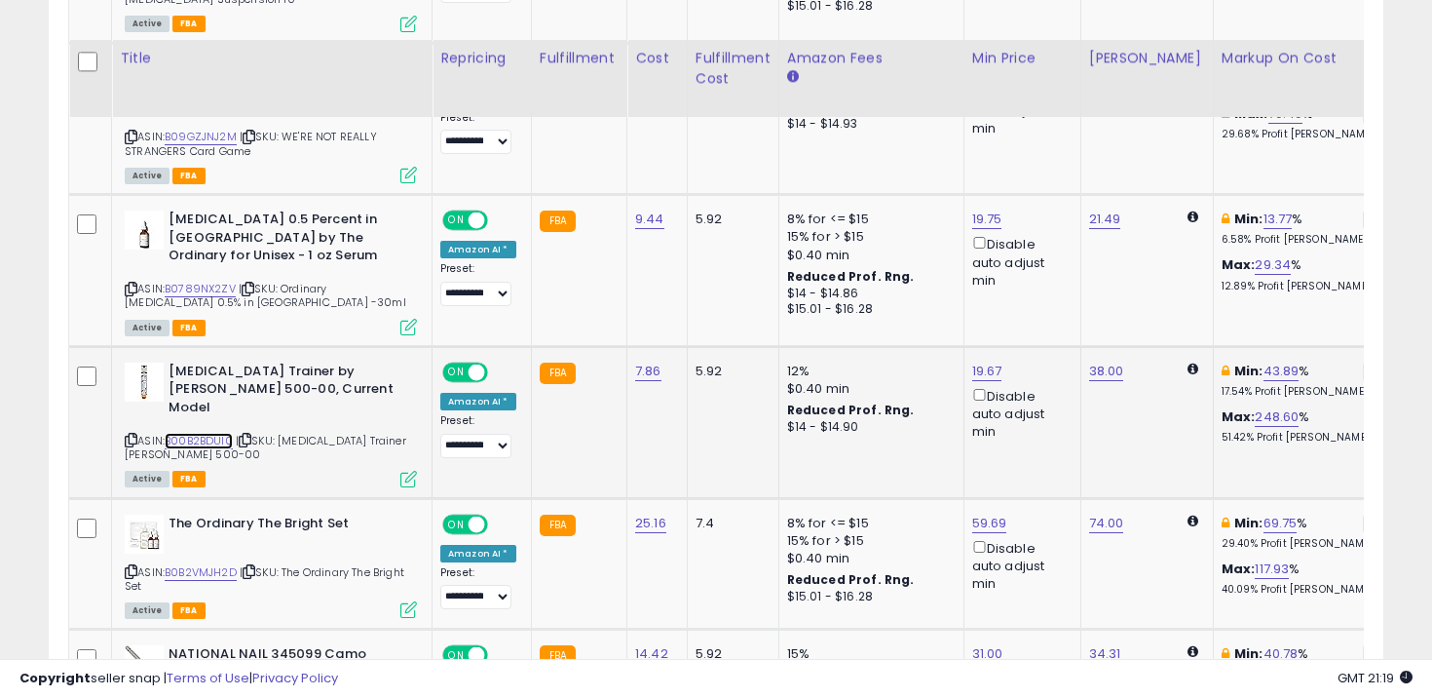
scroll to position [2583, 0]
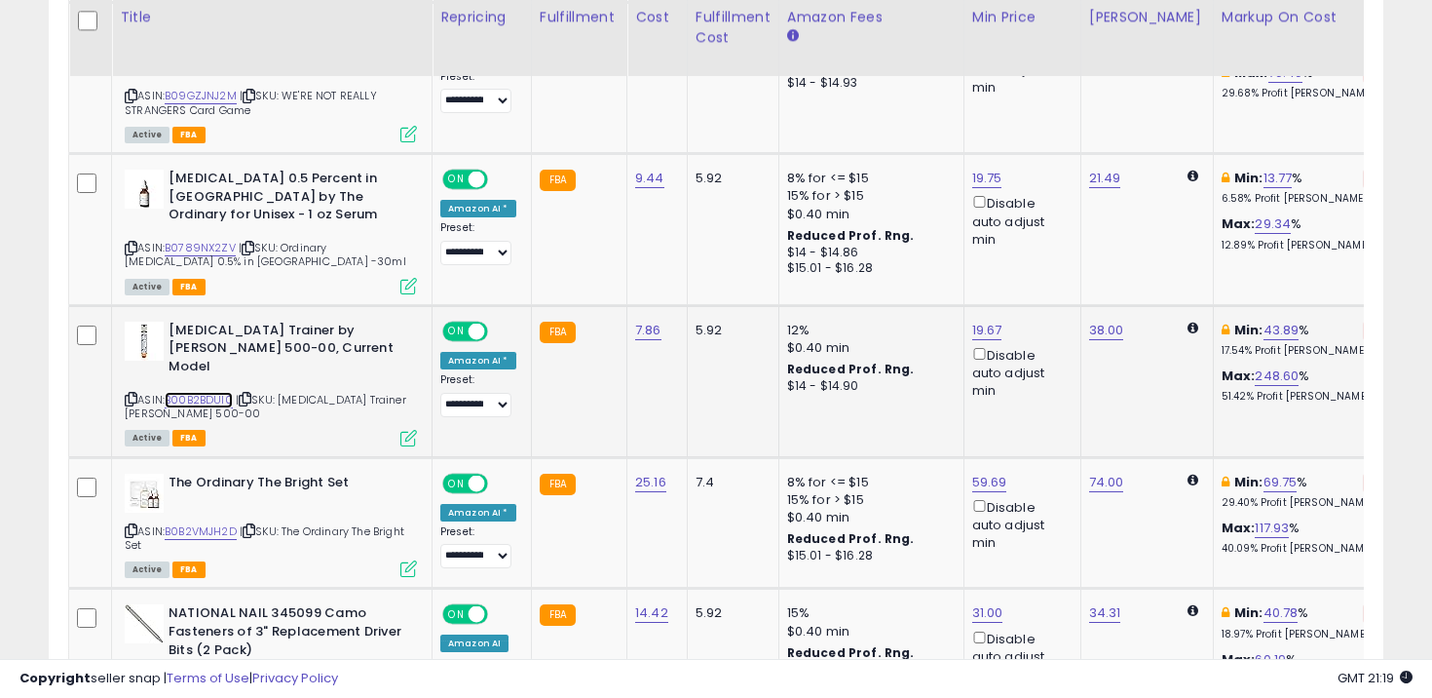
click at [197, 392] on link "B00B2BDUI0" at bounding box center [199, 400] width 68 height 17
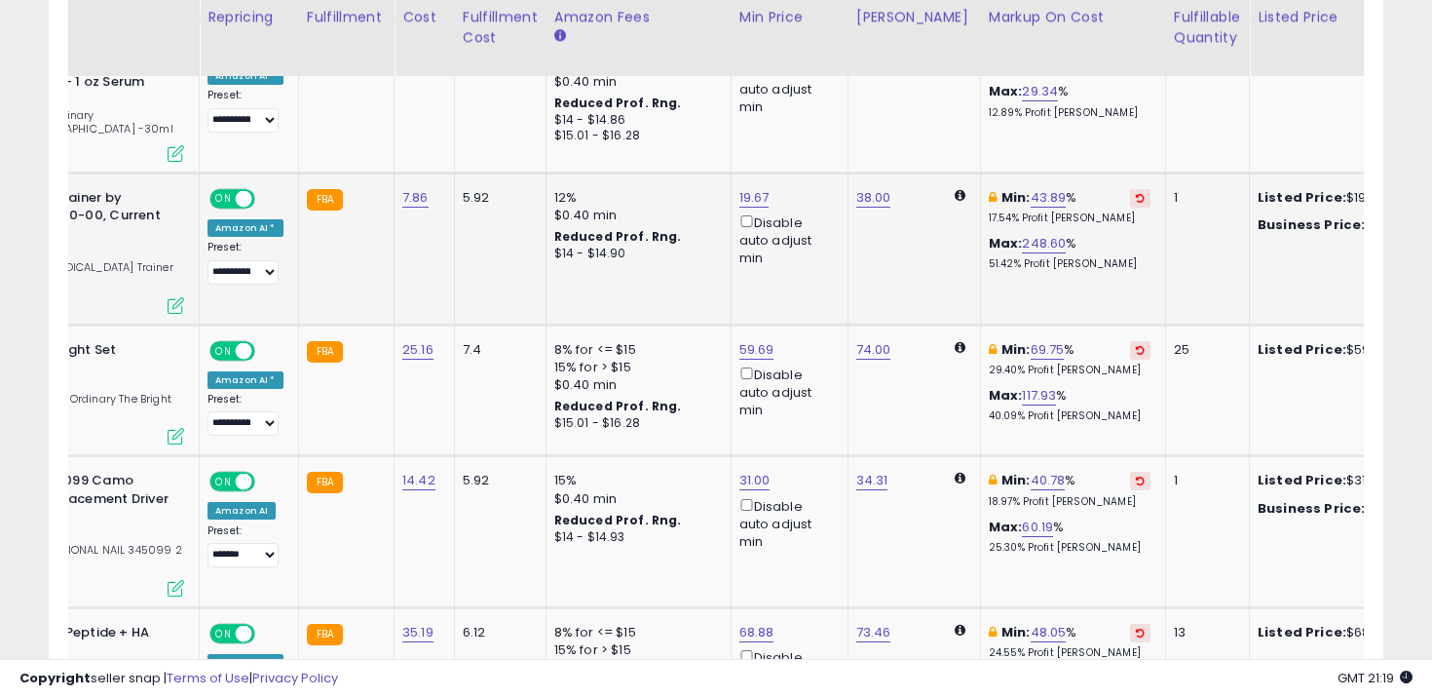
scroll to position [0, 0]
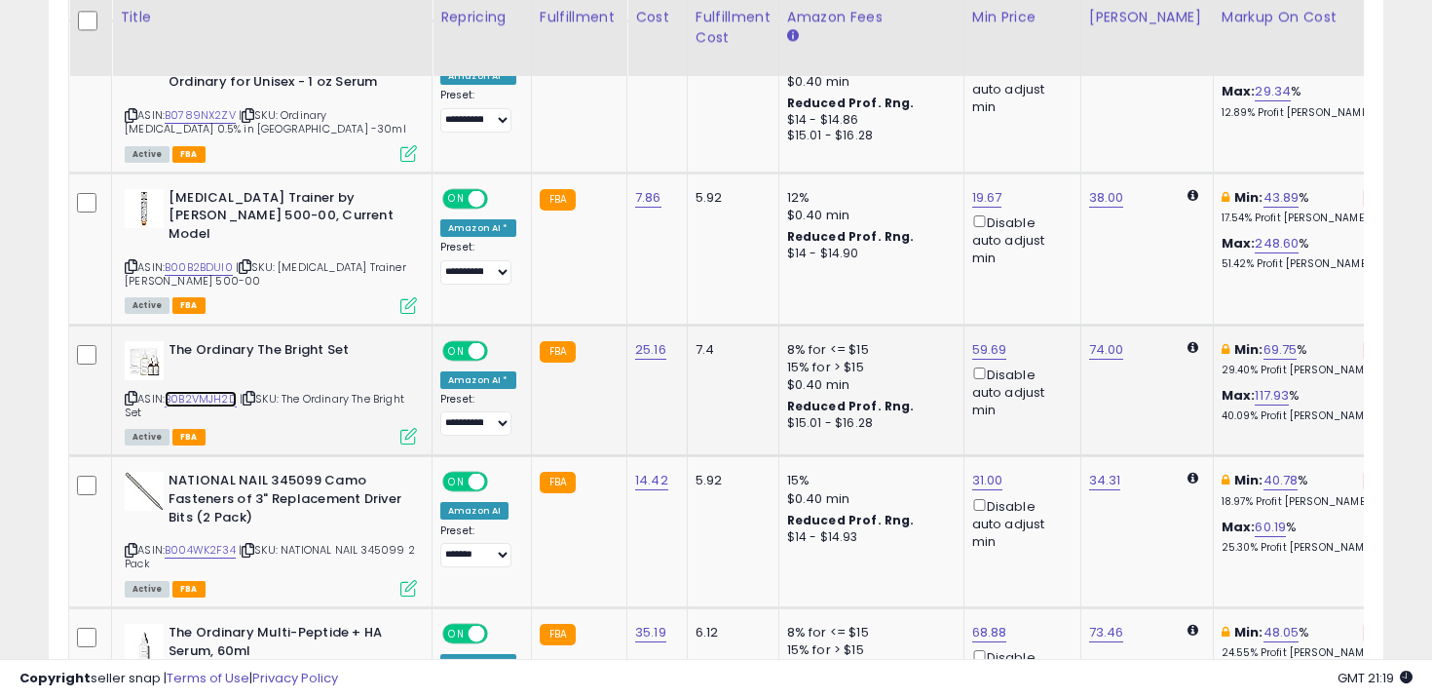
click at [207, 391] on link "B0B2VMJH2D" at bounding box center [201, 399] width 72 height 17
click at [208, 542] on link "B004WK2F34" at bounding box center [200, 550] width 71 height 17
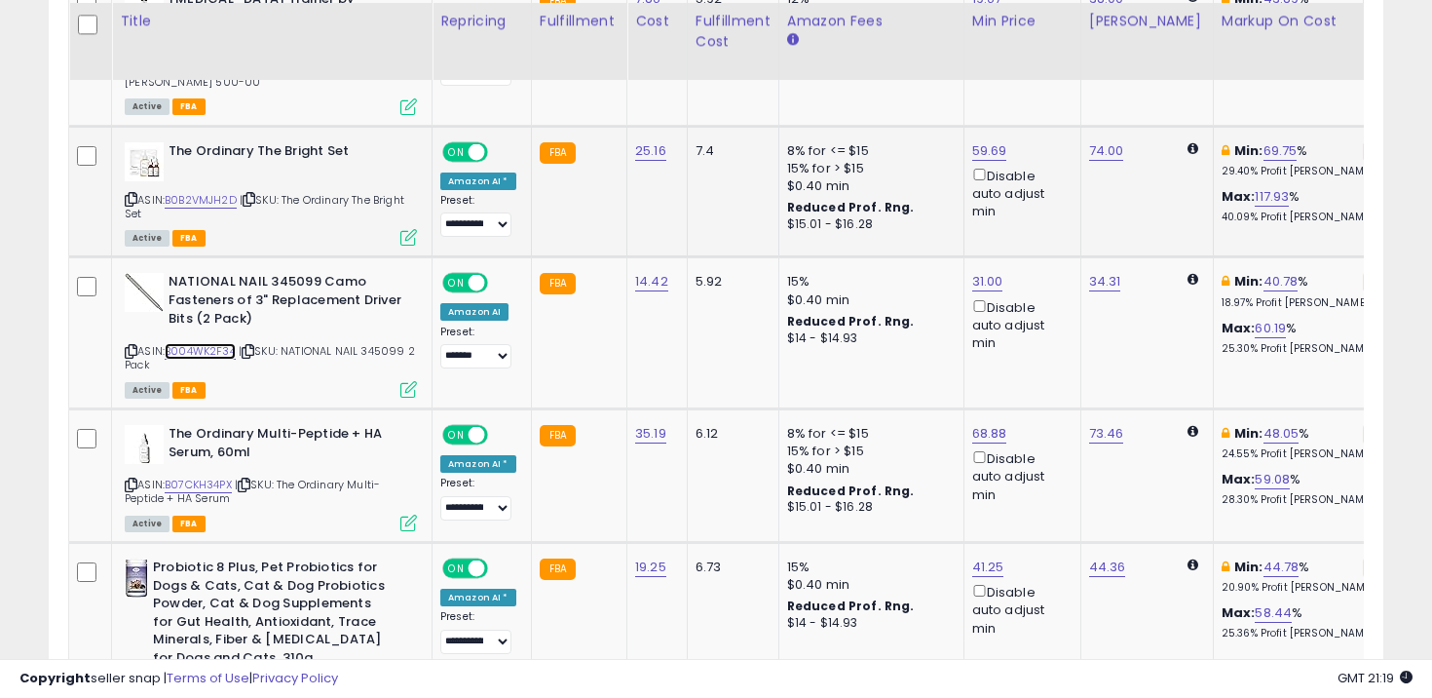
scroll to position [2918, 0]
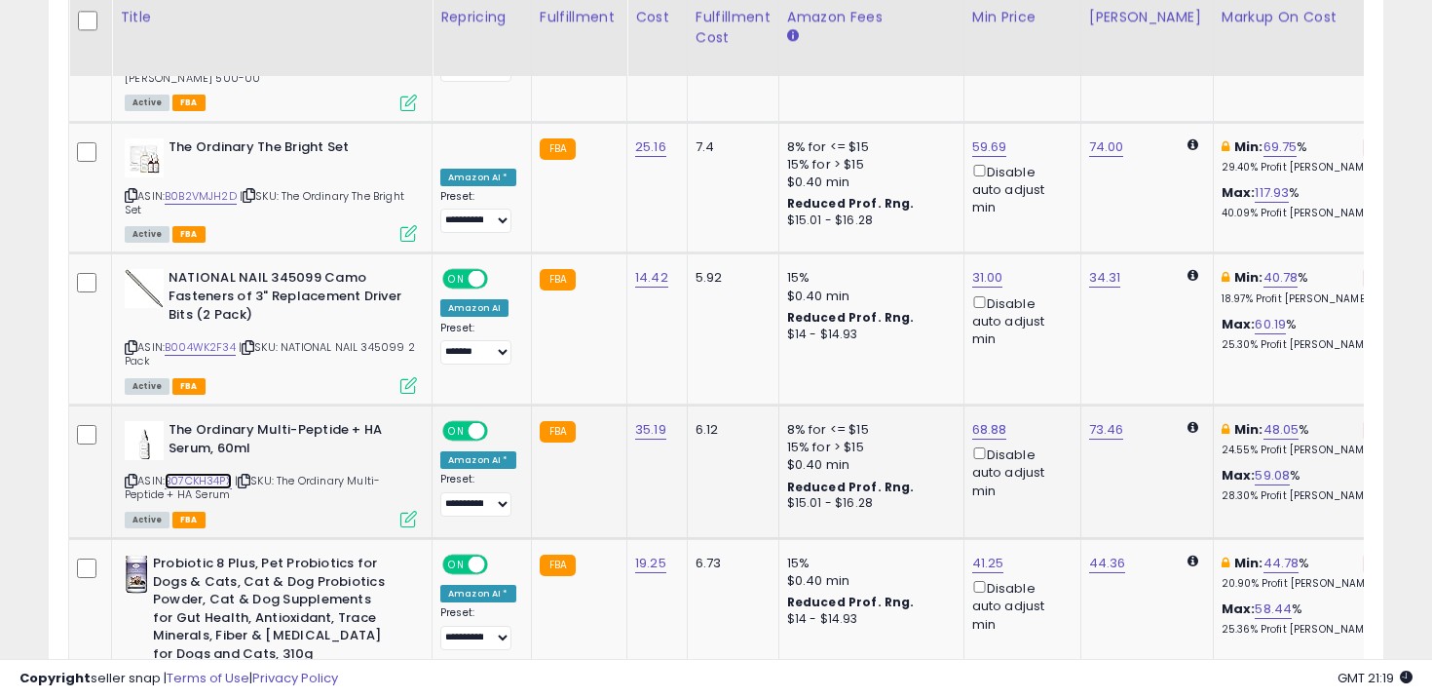
click at [214, 473] on link "B07CKH34PX" at bounding box center [198, 481] width 67 height 17
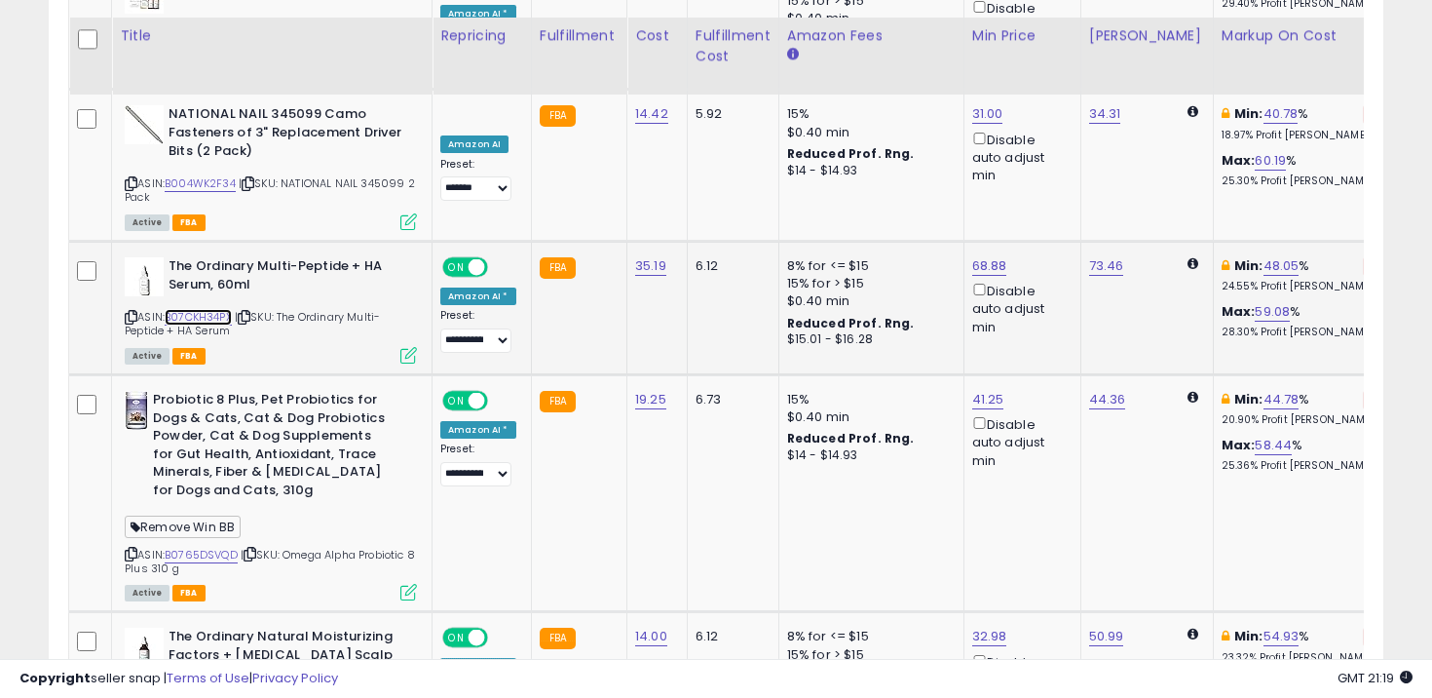
scroll to position [3100, 0]
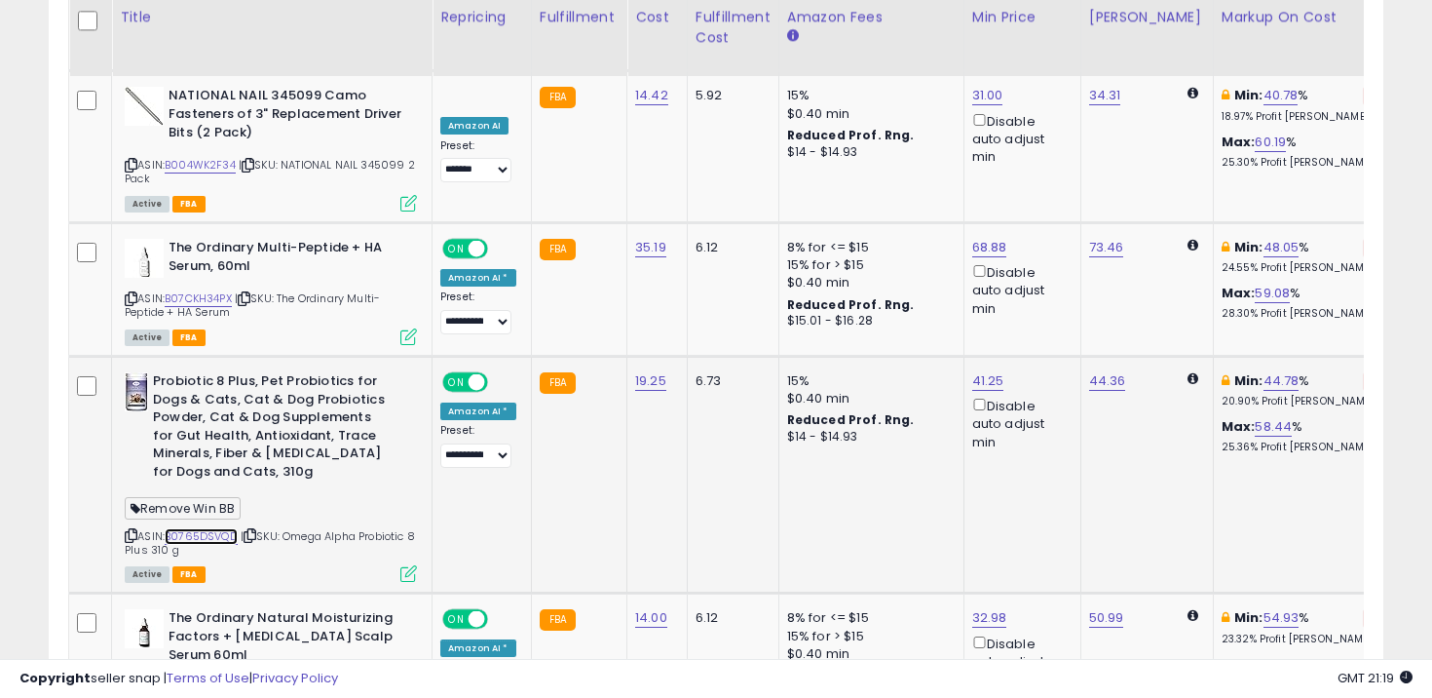
click at [222, 528] on link "B0765DSVQD" at bounding box center [201, 536] width 73 height 17
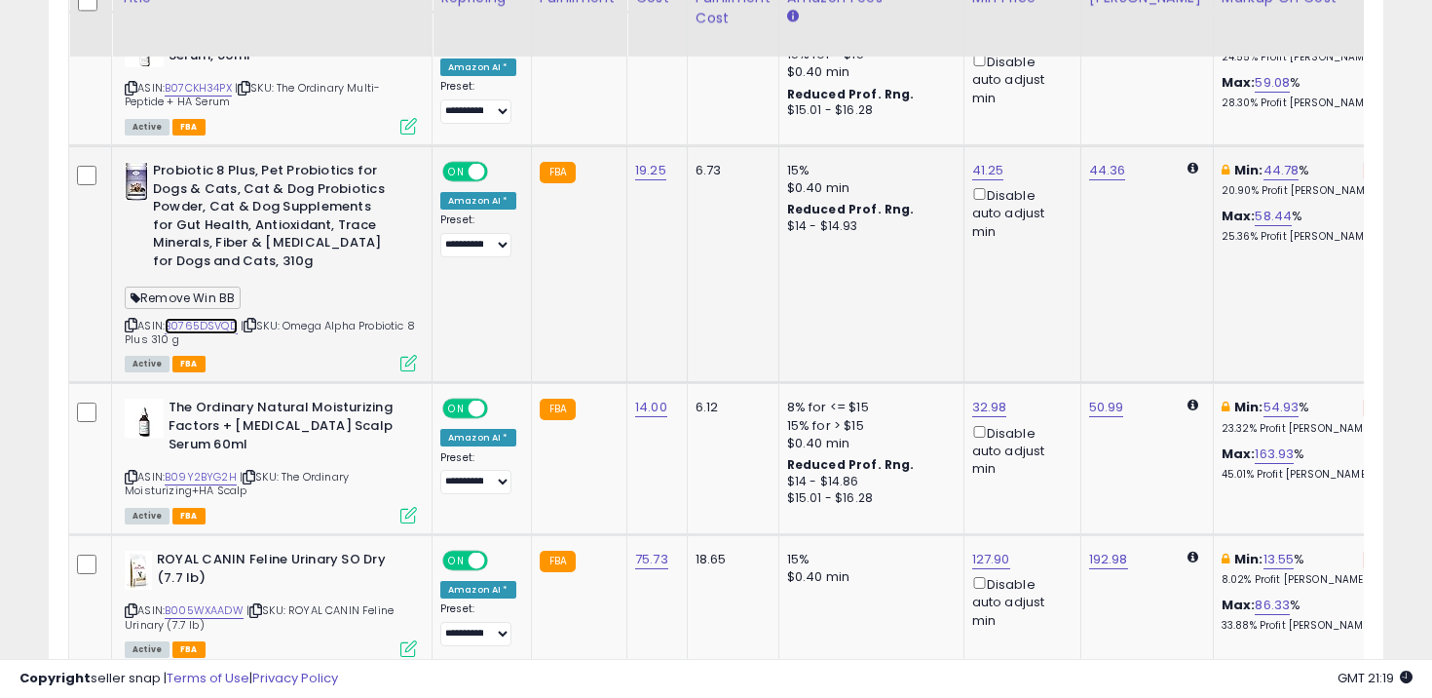
scroll to position [3315, 0]
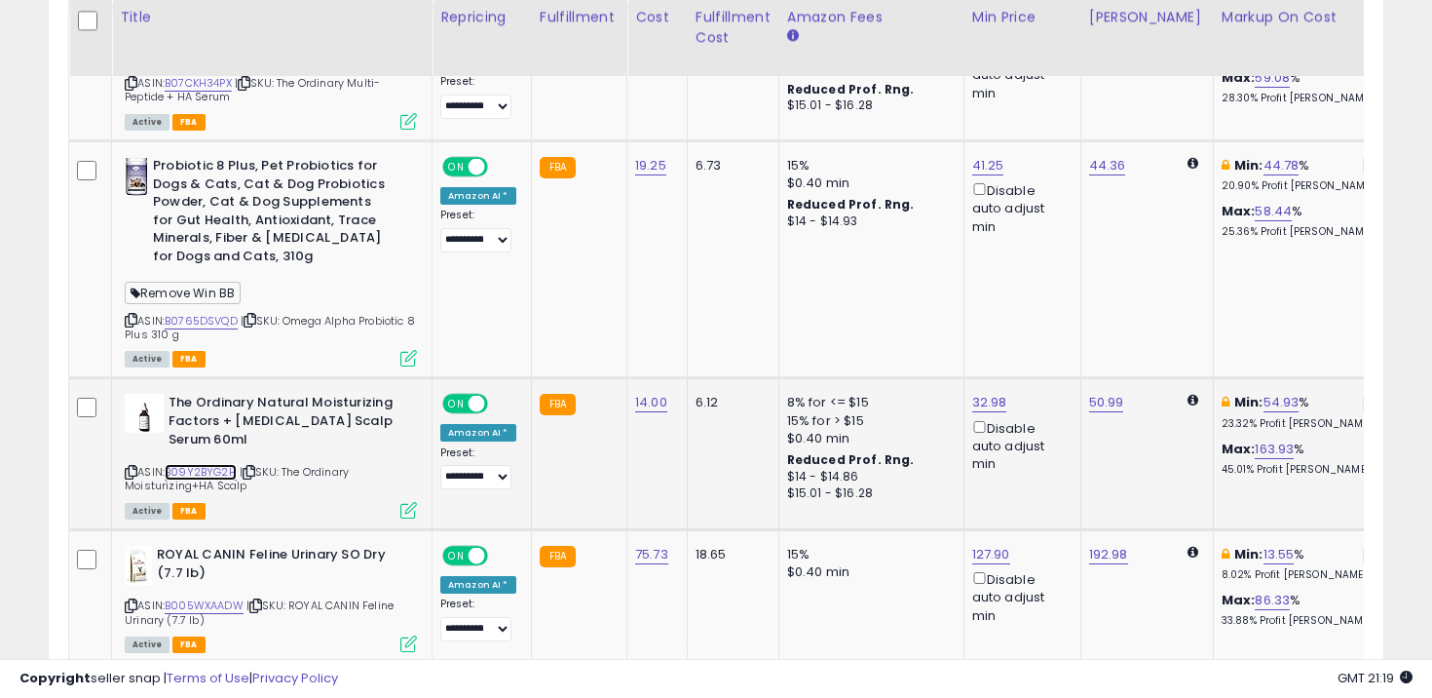
click at [213, 464] on link "B09Y2BYG2H" at bounding box center [201, 472] width 72 height 17
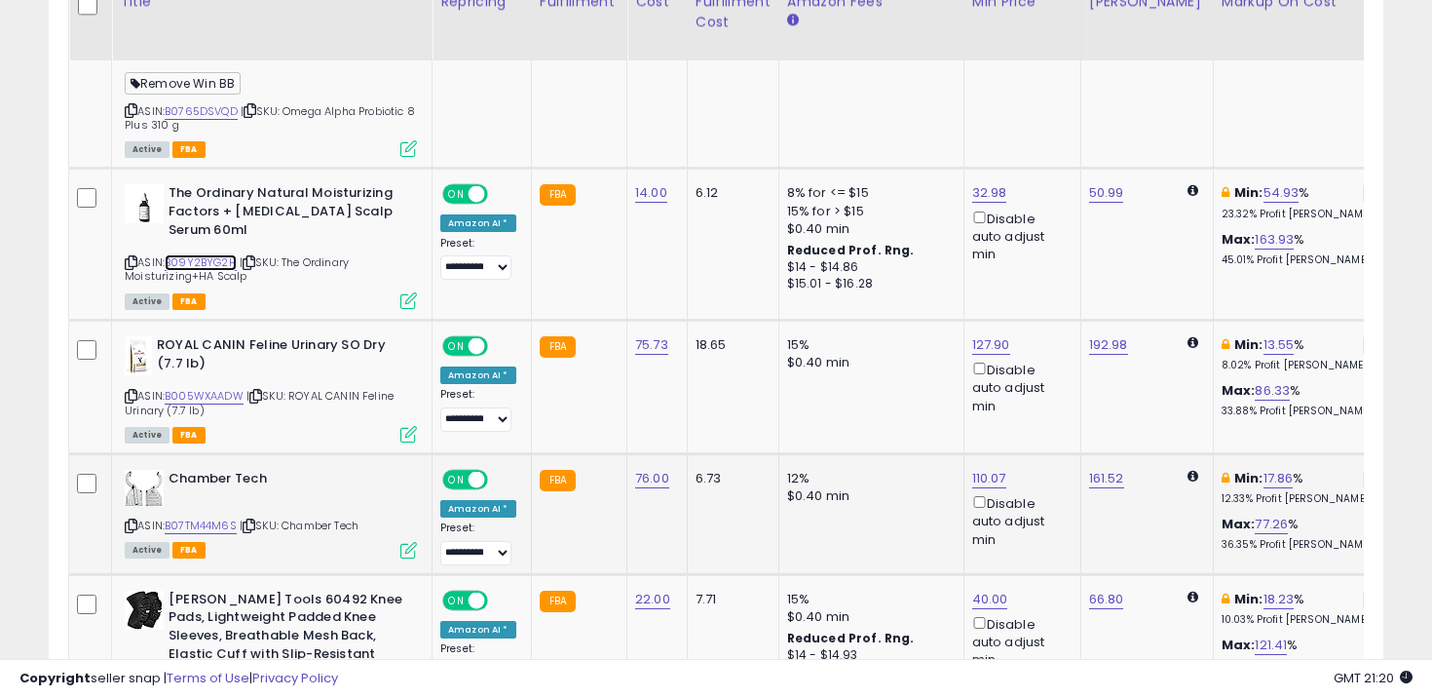
scroll to position [3545, 0]
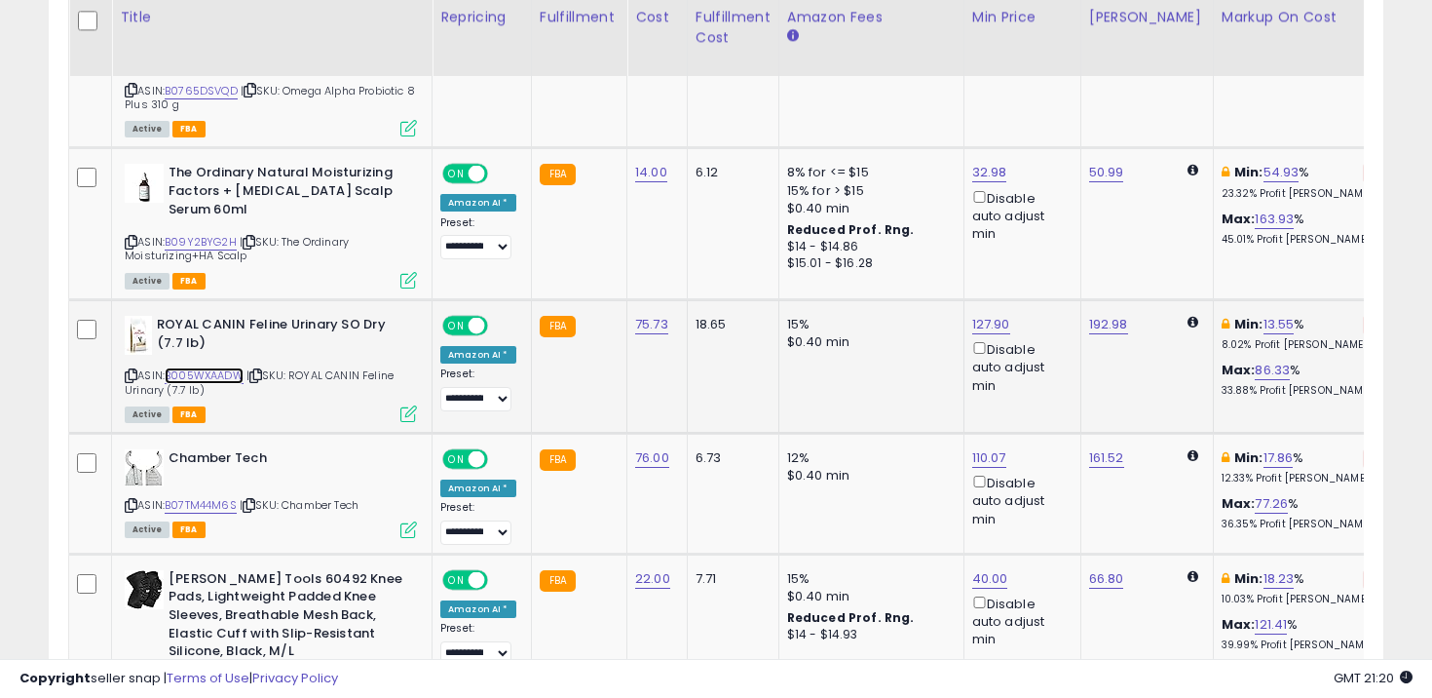
click at [226, 367] on link "B005WXAADW" at bounding box center [204, 375] width 79 height 17
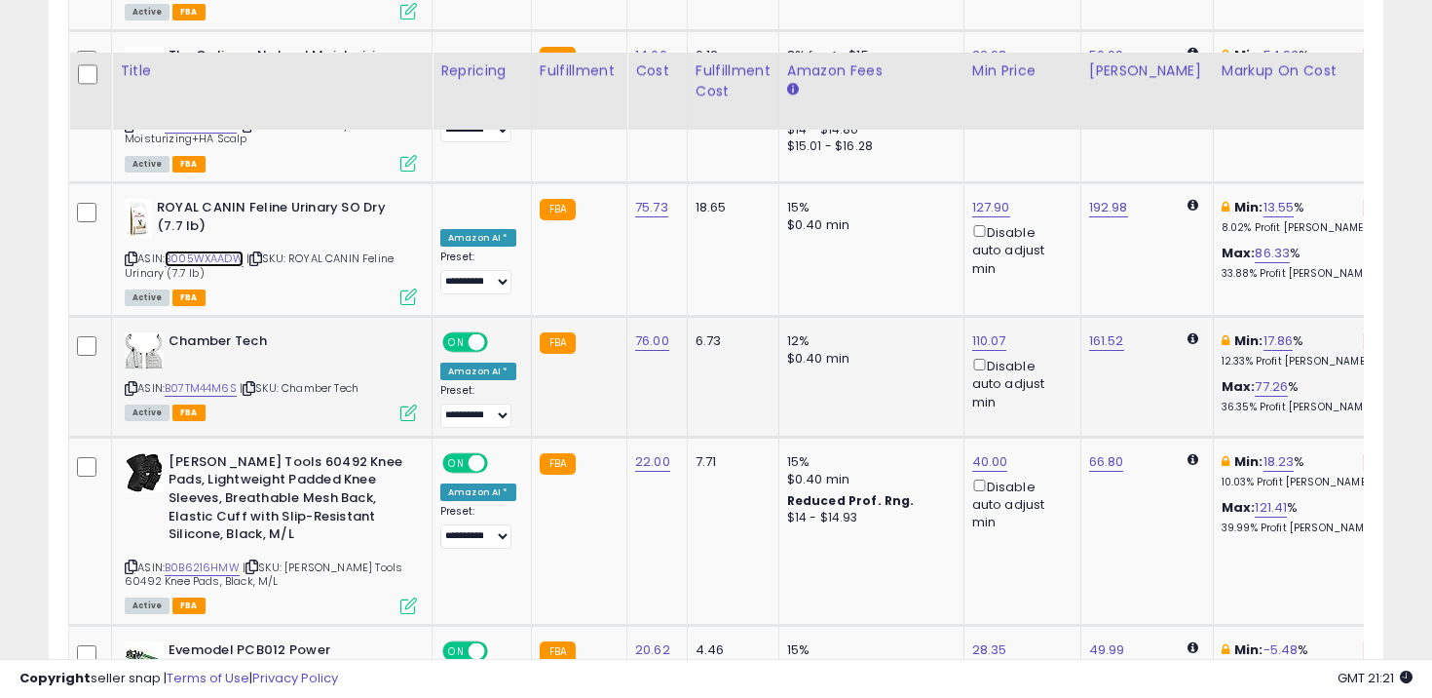
scroll to position [3628, 0]
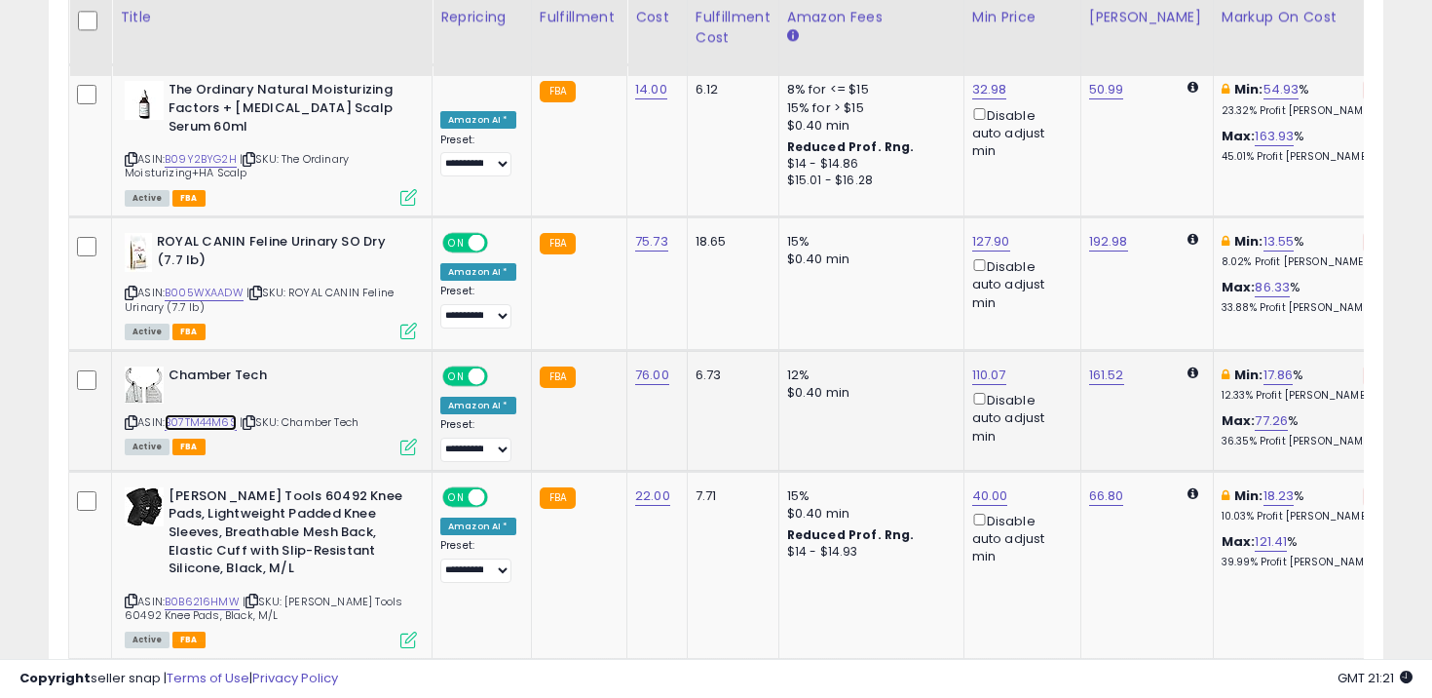
click at [217, 414] on link "B07TM44M6S" at bounding box center [201, 422] width 72 height 17
click at [208, 593] on link "B0B6216HMW" at bounding box center [202, 601] width 75 height 17
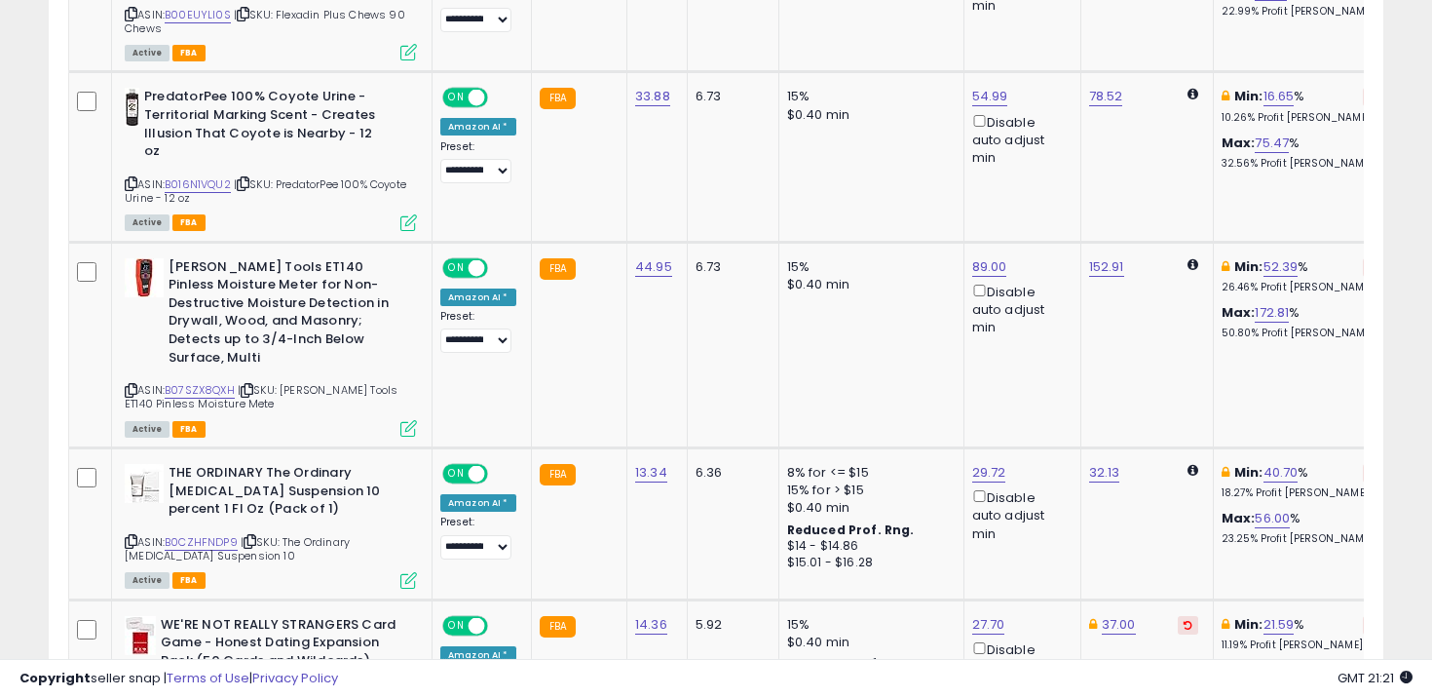
scroll to position [1857, 0]
